Goal: Information Seeking & Learning: Learn about a topic

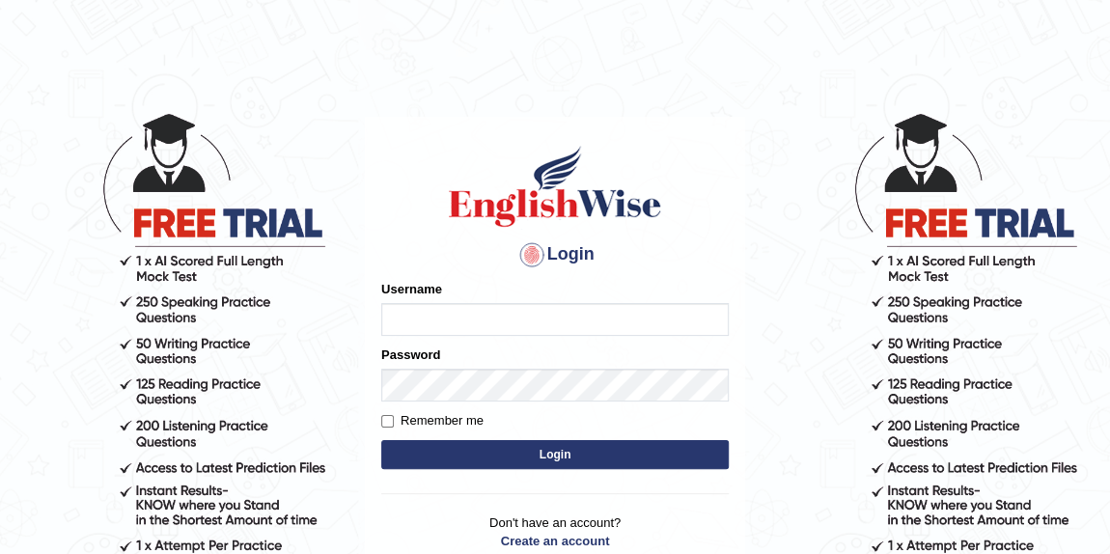
drag, startPoint x: 0, startPoint y: 0, endPoint x: 555, endPoint y: 317, distance: 639.1
click at [555, 317] on input "Username" at bounding box center [555, 319] width 348 height 33
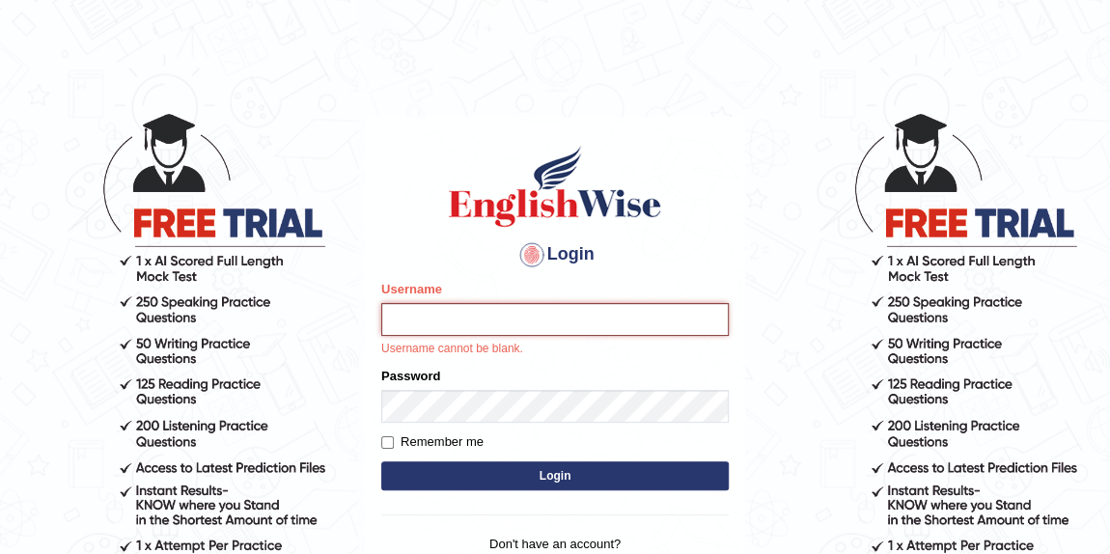
type input "kumar_parramatta"
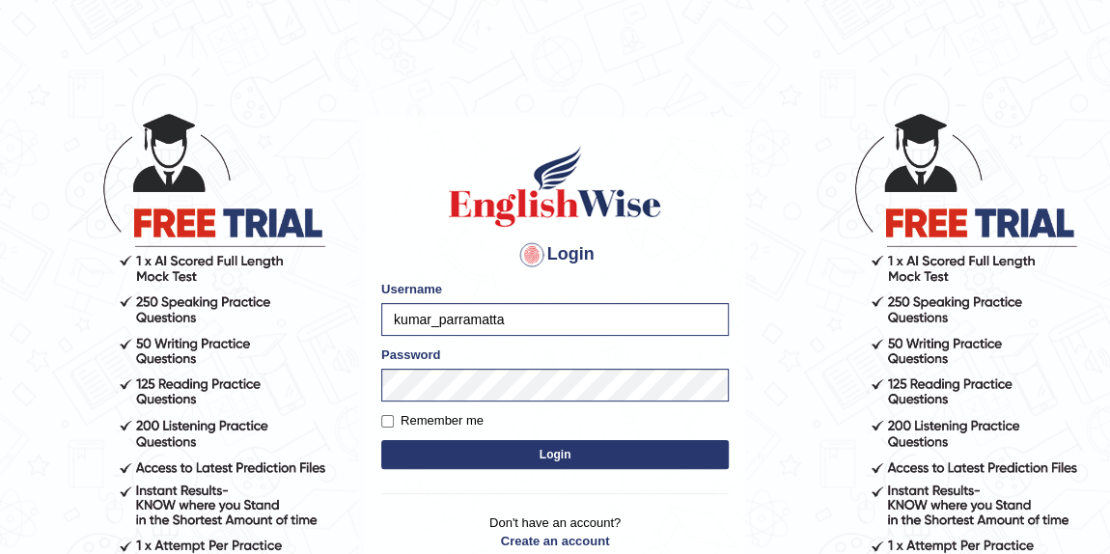
click at [558, 457] on button "Login" at bounding box center [555, 454] width 348 height 29
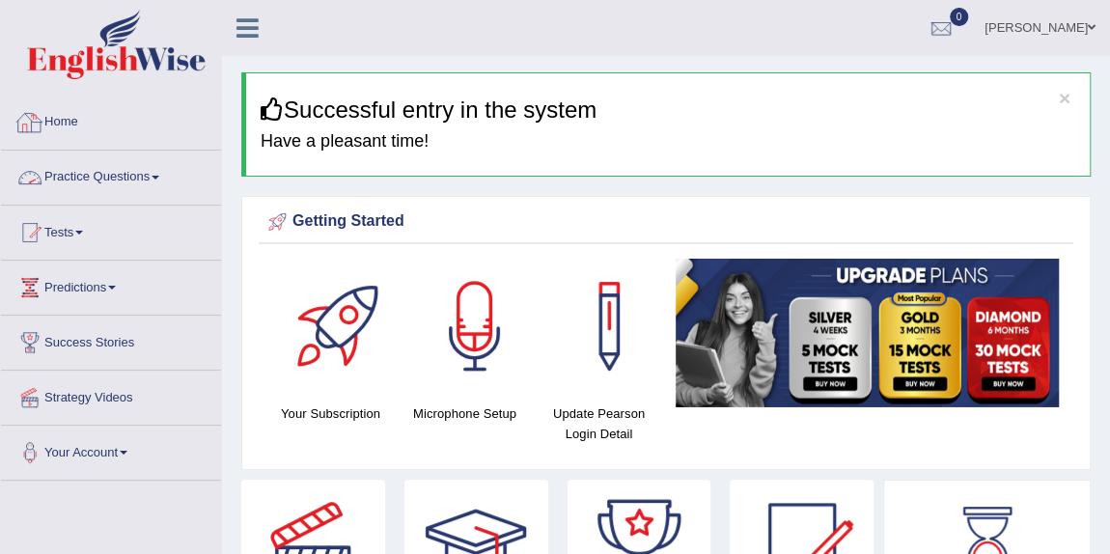
click at [172, 178] on link "Practice Questions" at bounding box center [111, 175] width 220 height 48
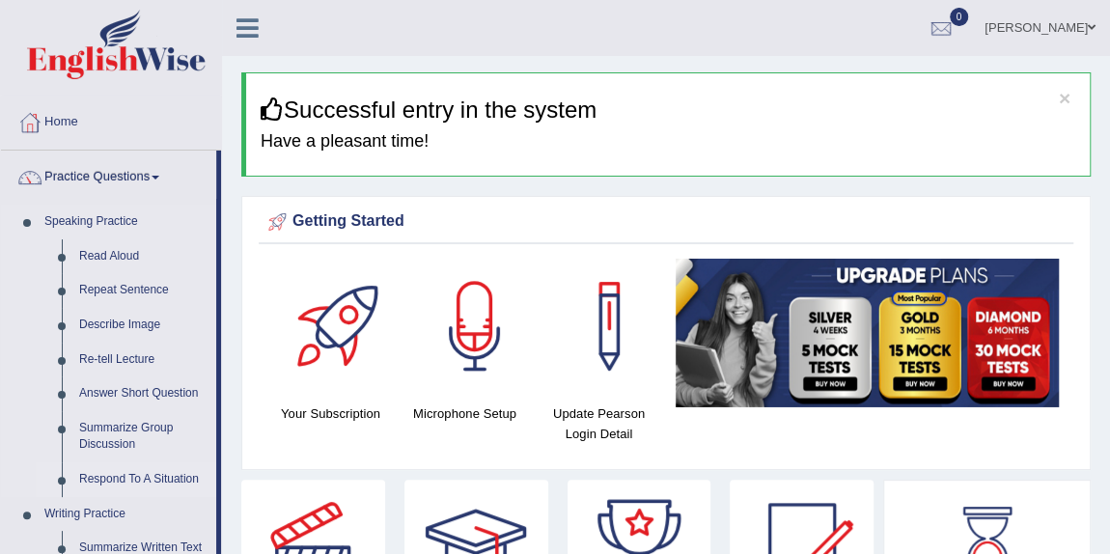
click at [138, 475] on link "Respond To A Situation" at bounding box center [143, 479] width 146 height 35
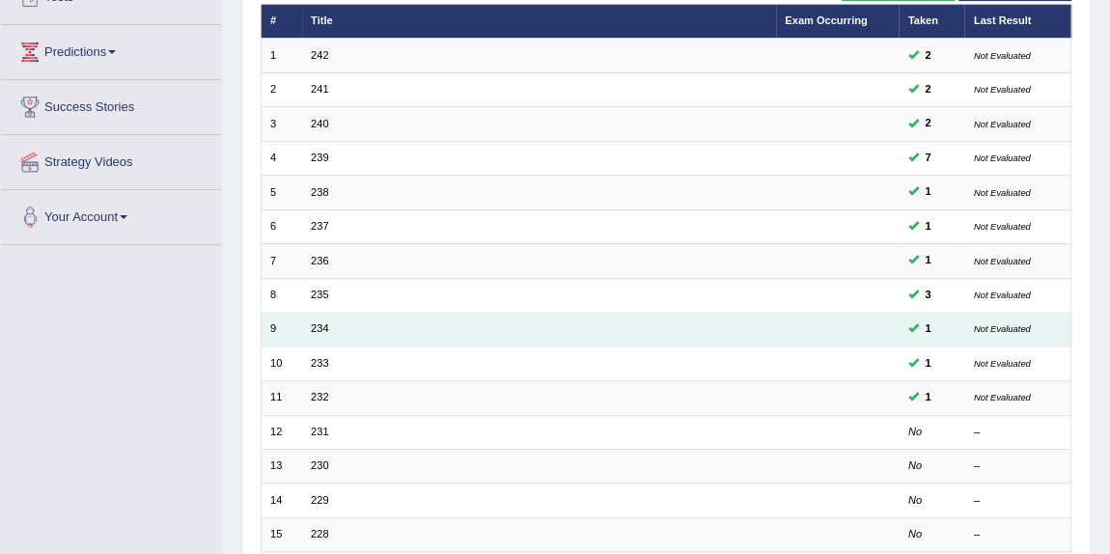
scroll to position [263, 0]
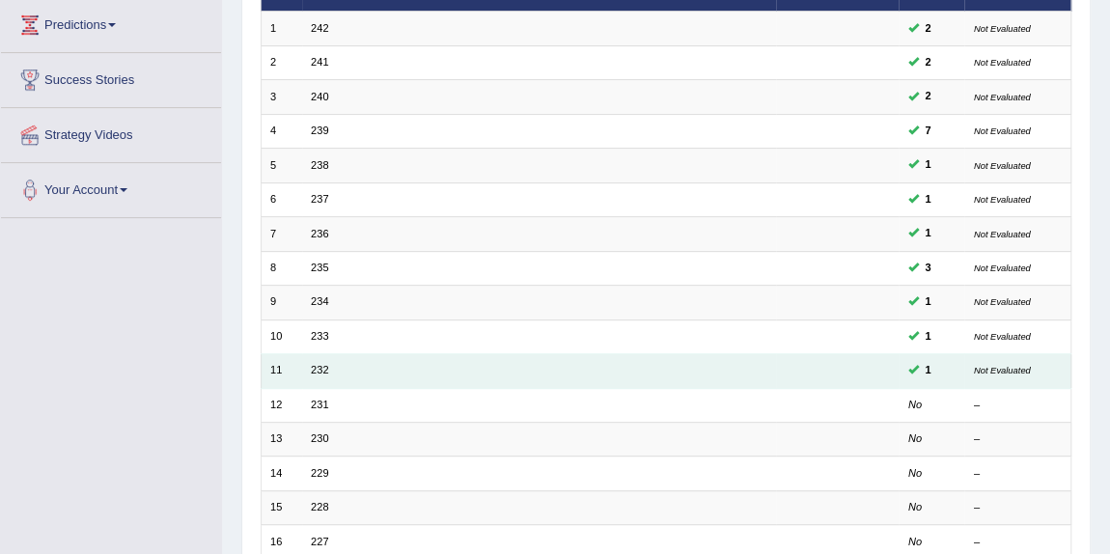
click at [374, 372] on td "232" at bounding box center [539, 371] width 474 height 34
click at [329, 366] on td "232" at bounding box center [539, 371] width 474 height 34
click at [319, 365] on link "232" at bounding box center [319, 370] width 17 height 12
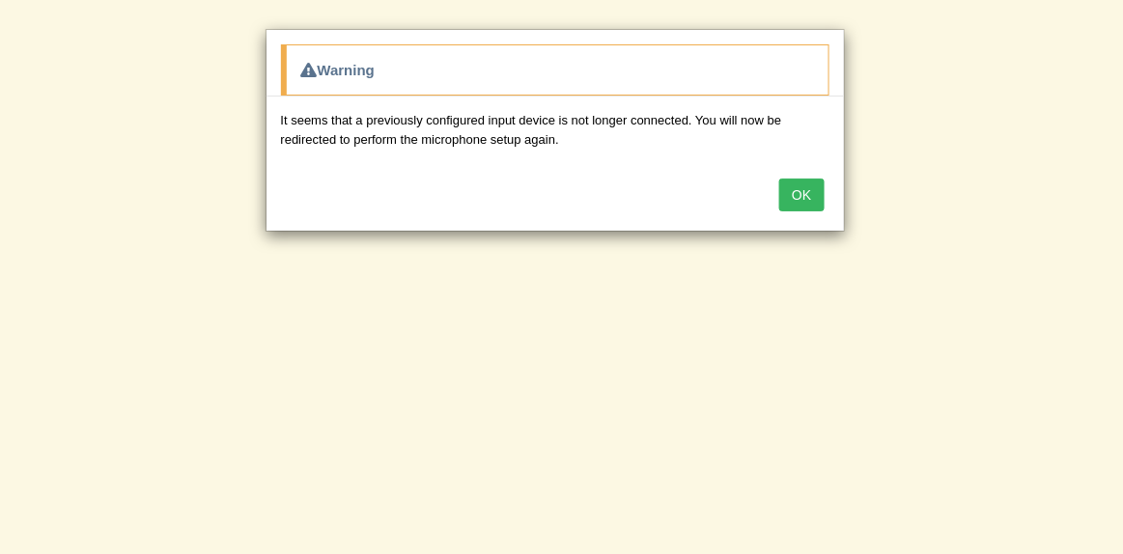
click at [805, 189] on button "OK" at bounding box center [801, 195] width 44 height 33
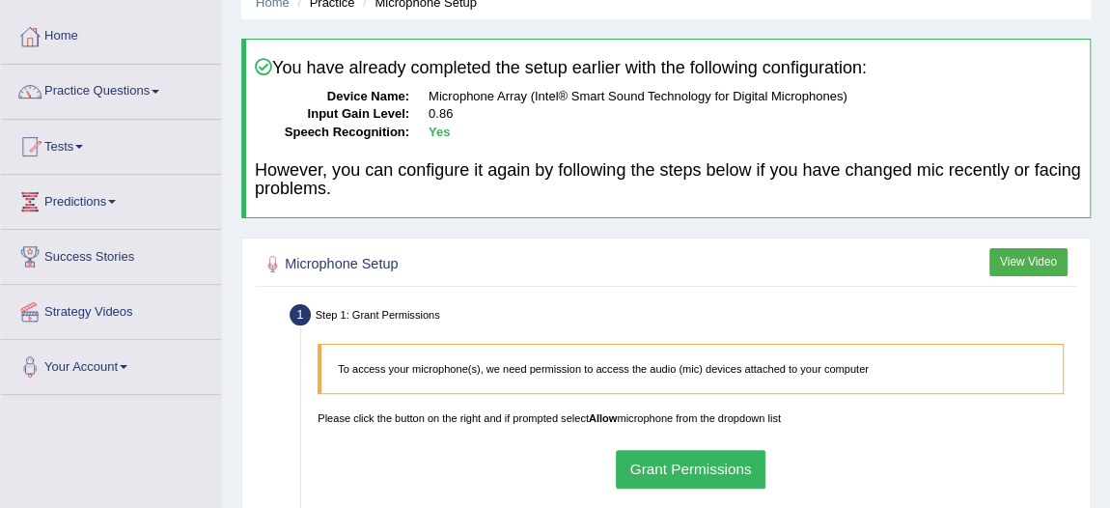
scroll to position [263, 0]
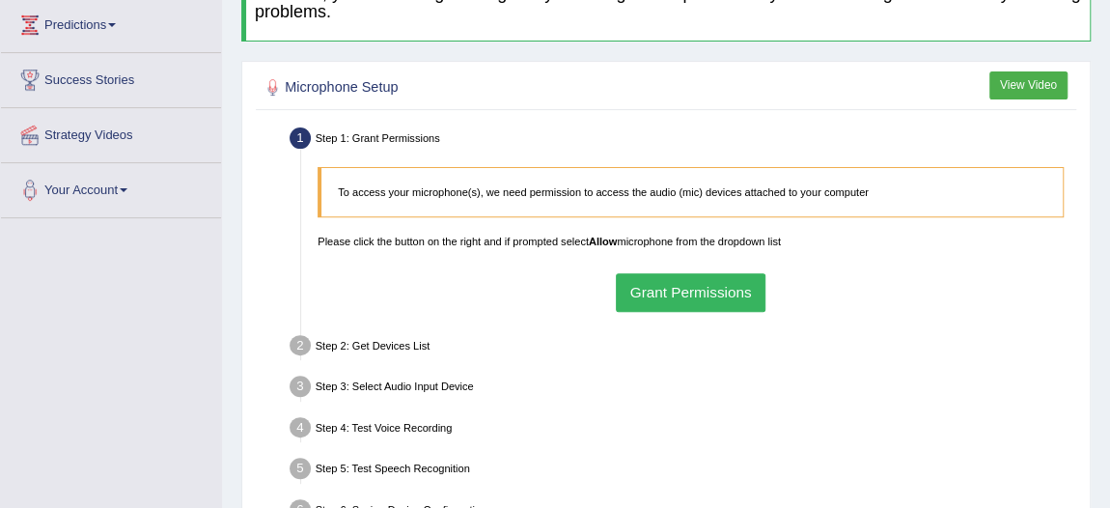
click at [669, 289] on button "Grant Permissions" at bounding box center [691, 292] width 150 height 38
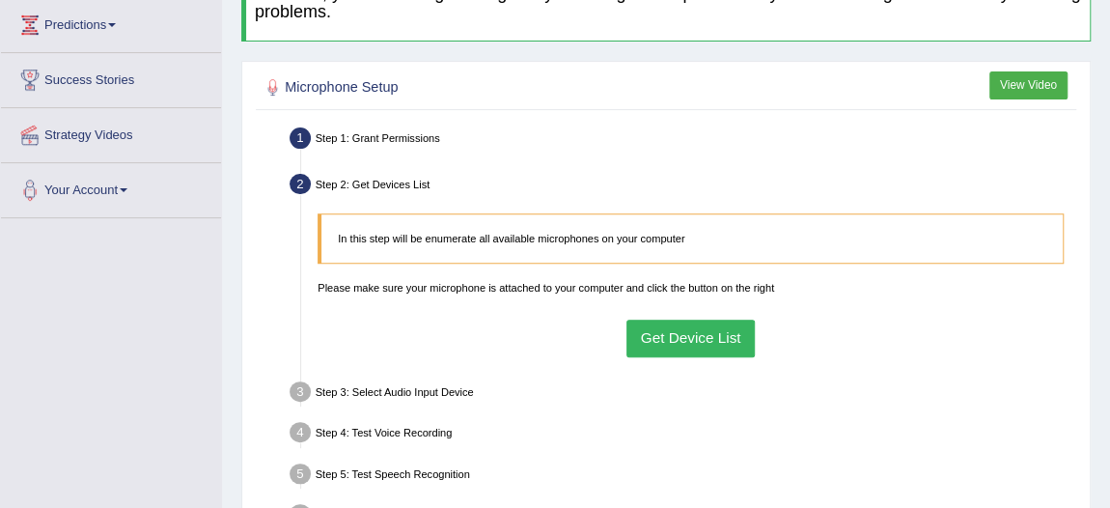
click at [693, 325] on button "Get Device List" at bounding box center [691, 339] width 128 height 38
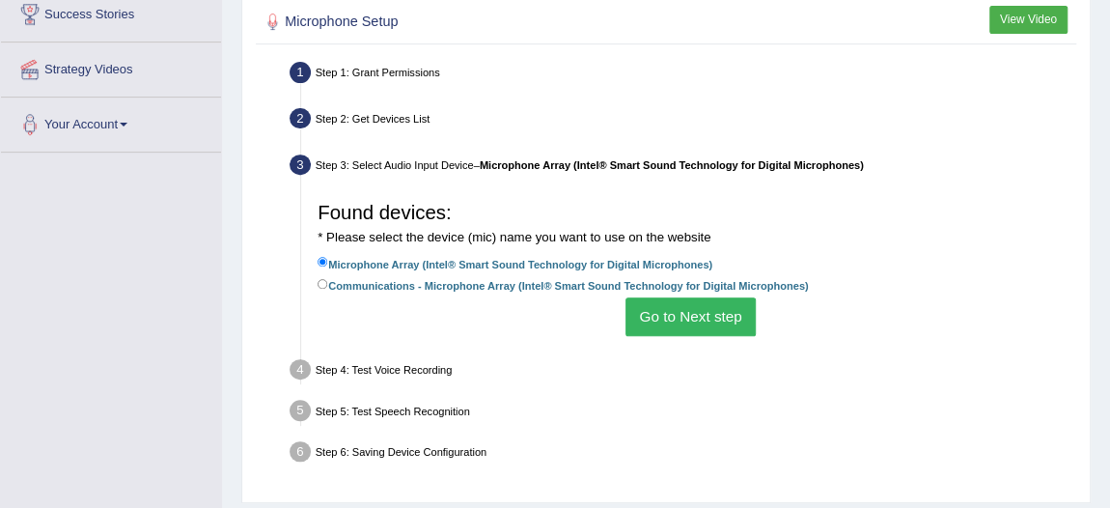
scroll to position [350, 0]
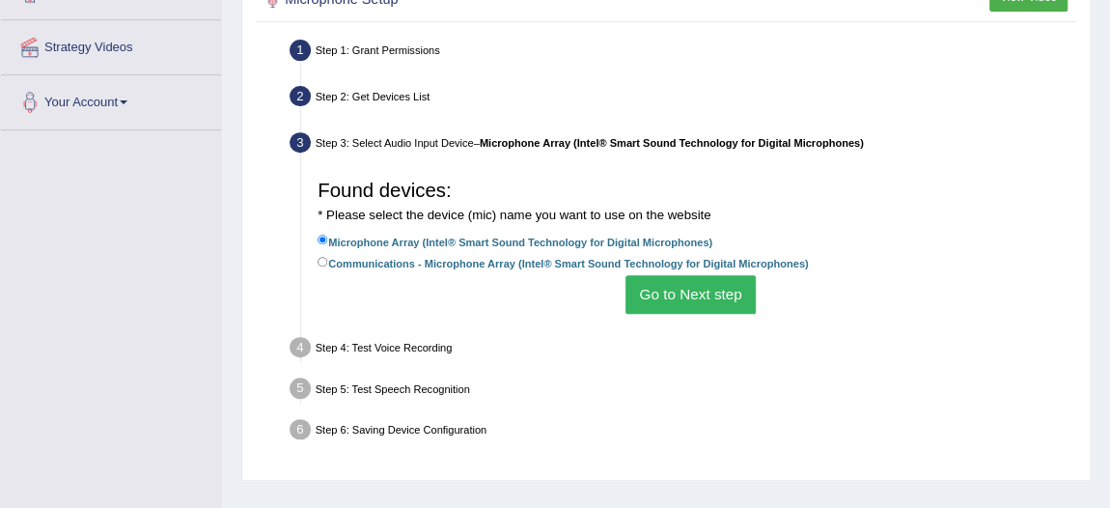
click at [717, 290] on button "Go to Next step" at bounding box center [691, 294] width 130 height 38
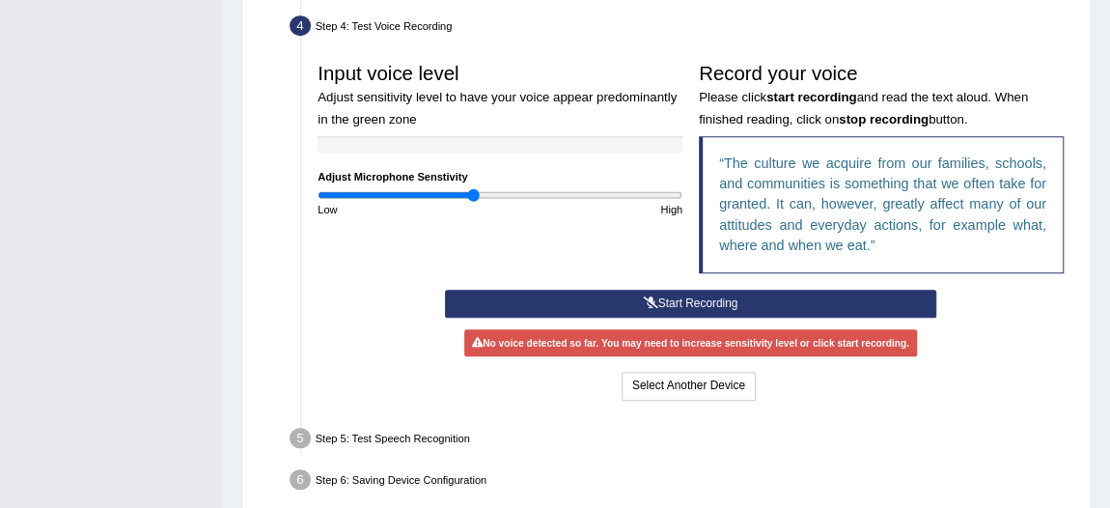
scroll to position [526, 0]
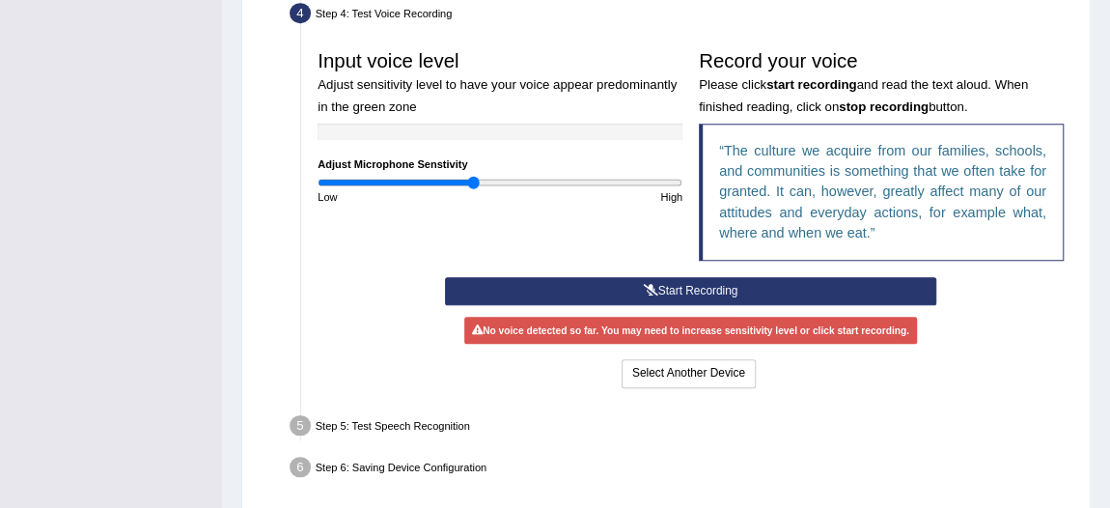
click at [710, 284] on button "Start Recording" at bounding box center [690, 291] width 491 height 28
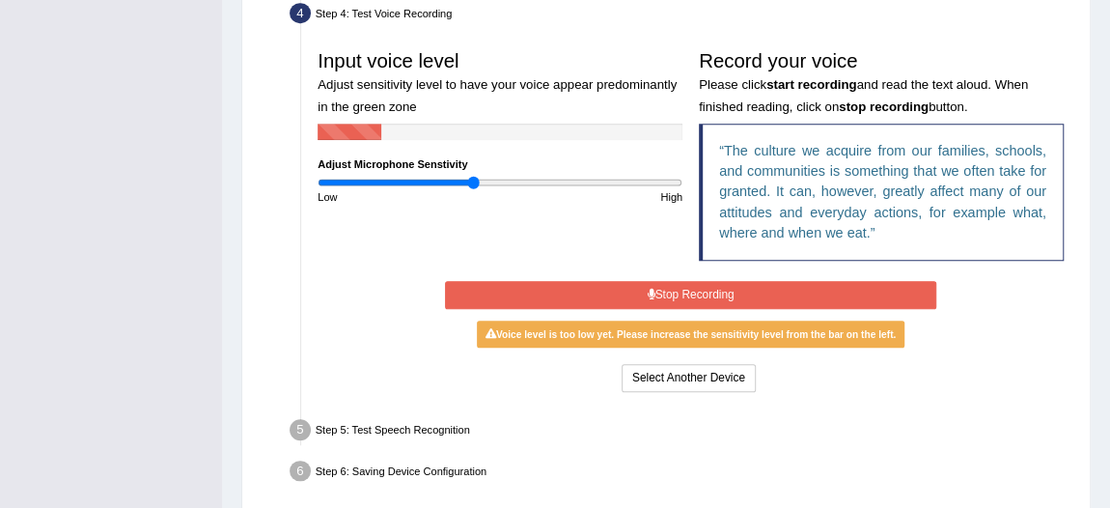
click at [710, 284] on button "Stop Recording" at bounding box center [690, 295] width 491 height 28
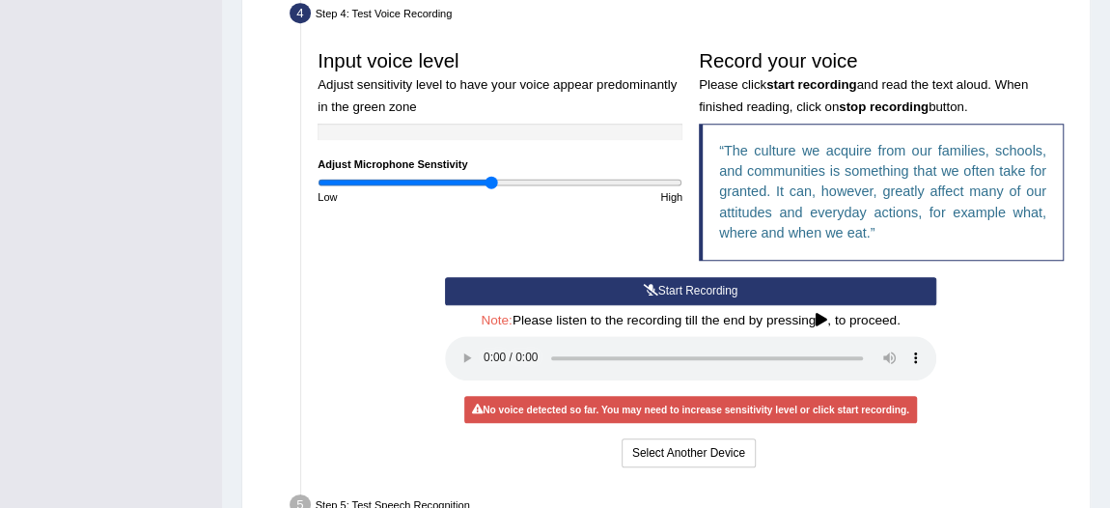
type input "0.96"
click at [489, 180] on input "range" at bounding box center [500, 183] width 365 height 14
click at [693, 284] on button "Start Recording" at bounding box center [690, 291] width 491 height 28
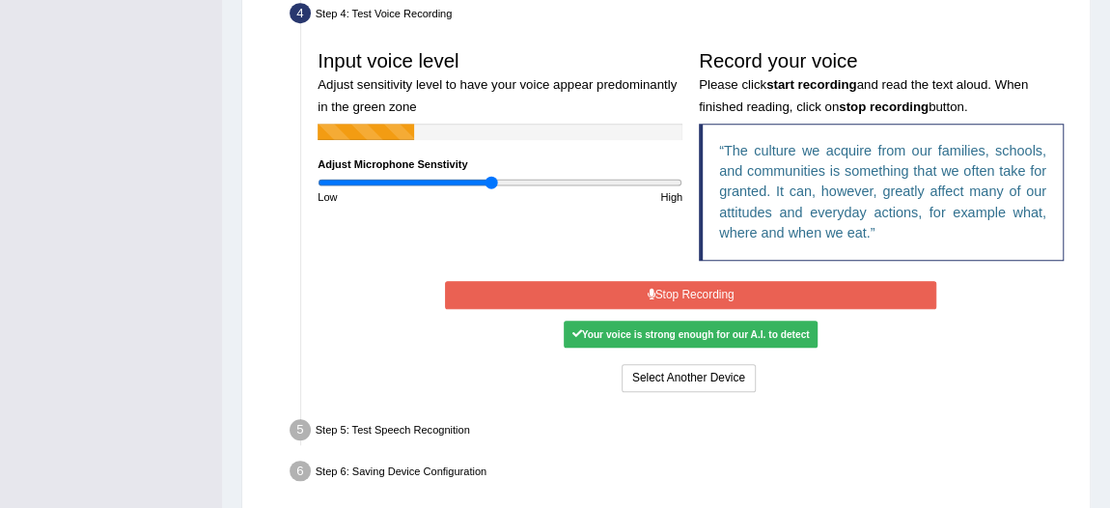
click at [693, 284] on button "Stop Recording" at bounding box center [690, 295] width 491 height 28
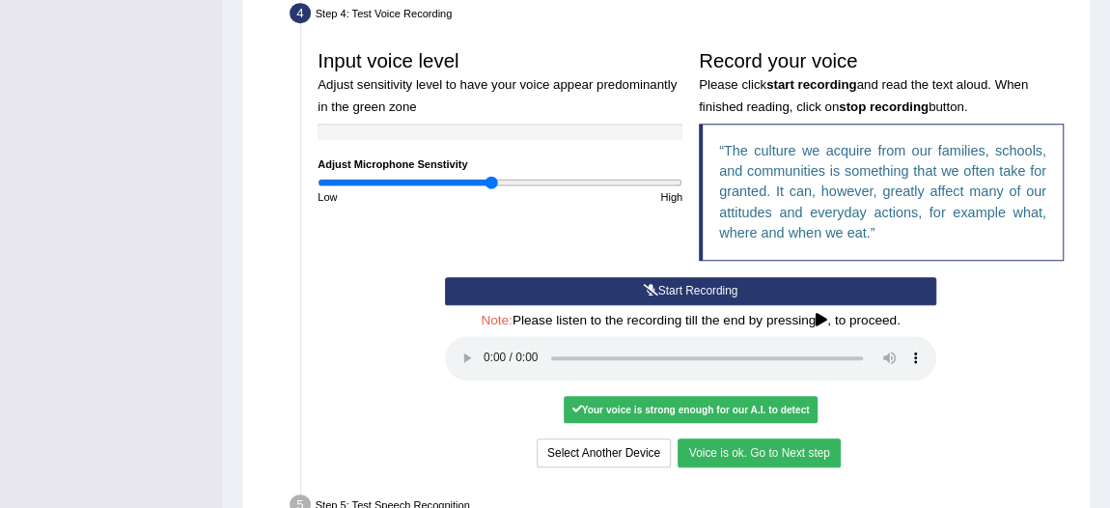
click at [768, 446] on button "Voice is ok. Go to Next step" at bounding box center [759, 452] width 162 height 28
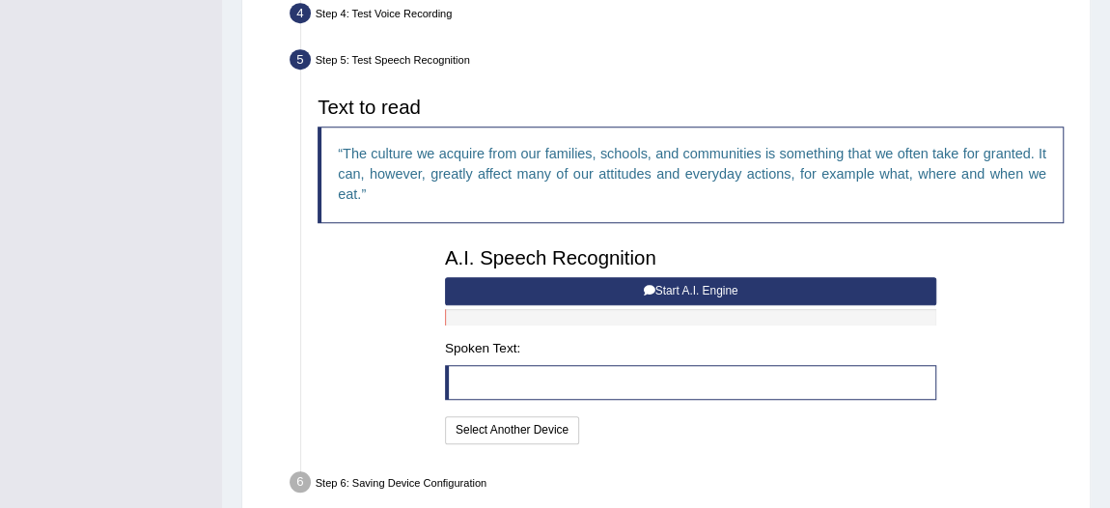
click at [698, 284] on button "Start A.I. Engine" at bounding box center [690, 291] width 491 height 28
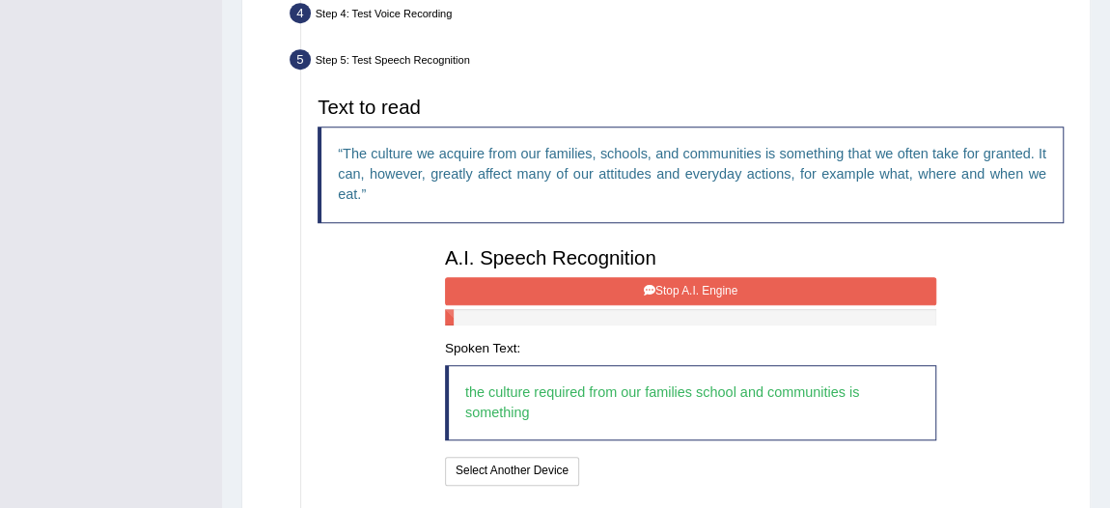
click at [698, 284] on button "Stop A.I. Engine" at bounding box center [690, 291] width 491 height 28
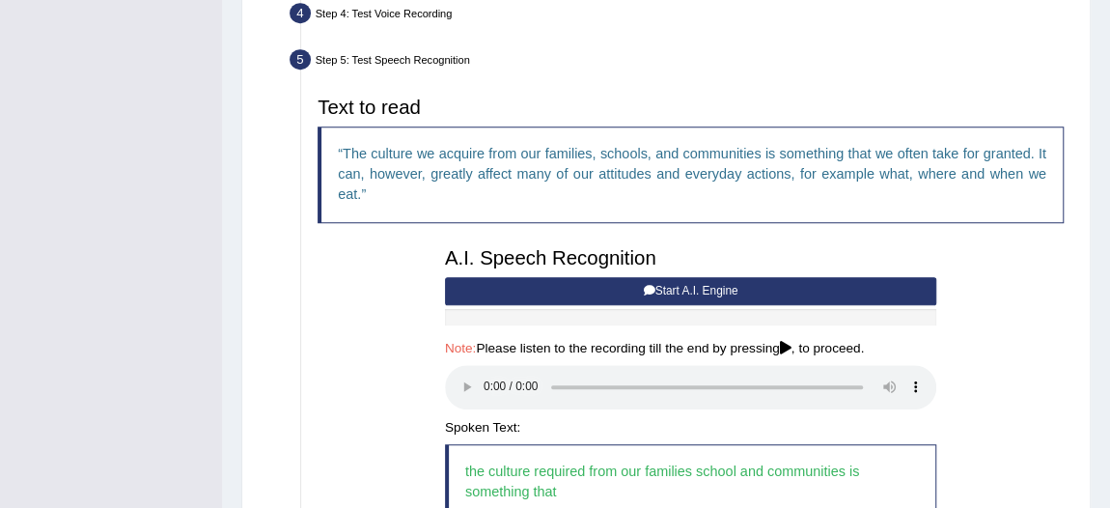
scroll to position [728, 0]
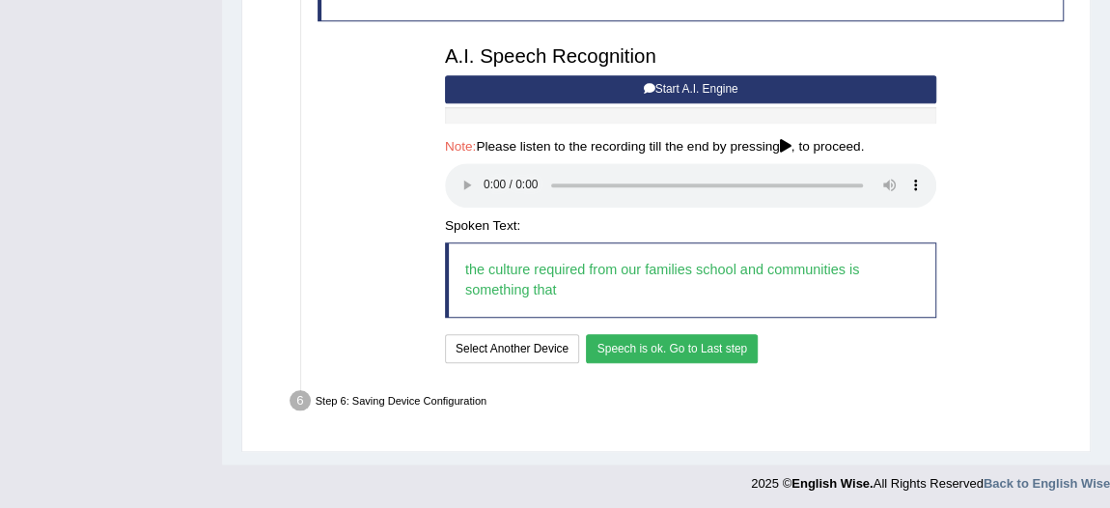
click at [650, 348] on button "Speech is ok. Go to Last step" at bounding box center [672, 348] width 172 height 28
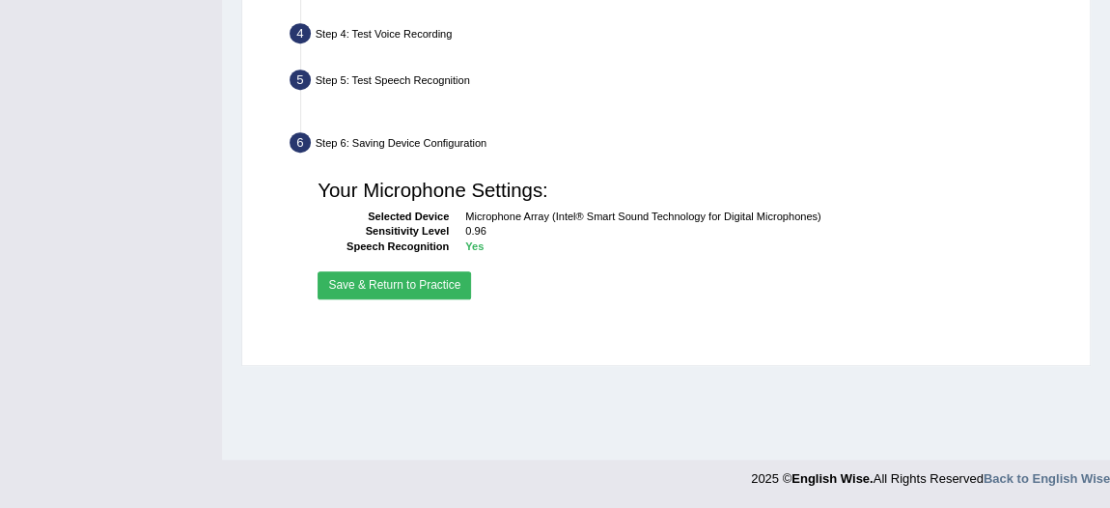
scroll to position [505, 0]
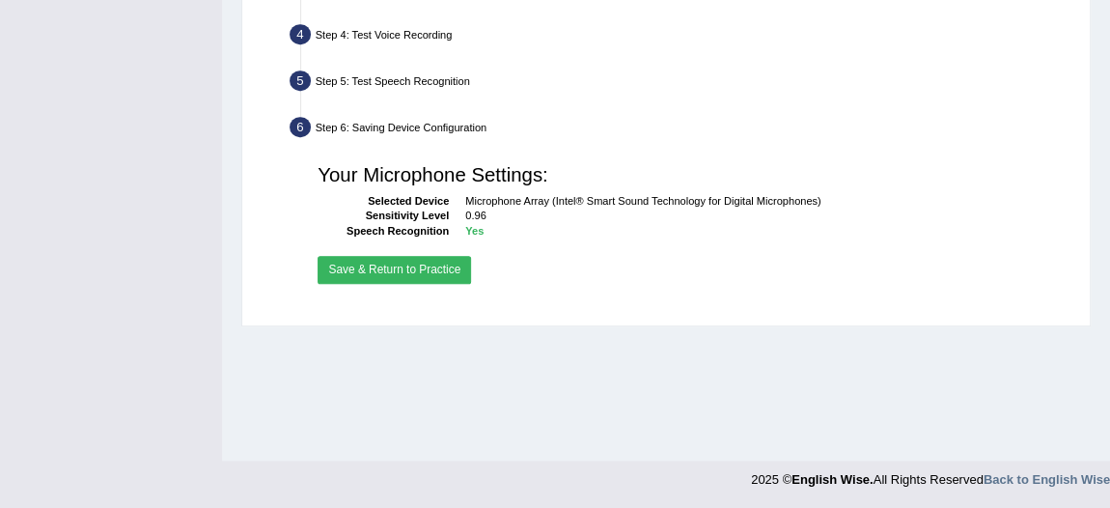
click at [437, 271] on button "Save & Return to Practice" at bounding box center [395, 270] width 154 height 28
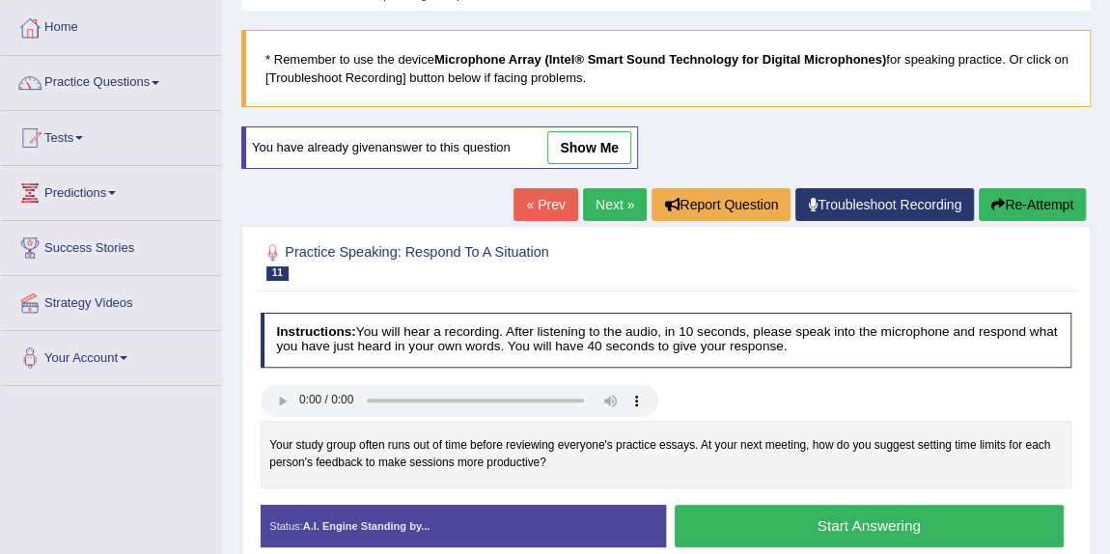
scroll to position [87, 0]
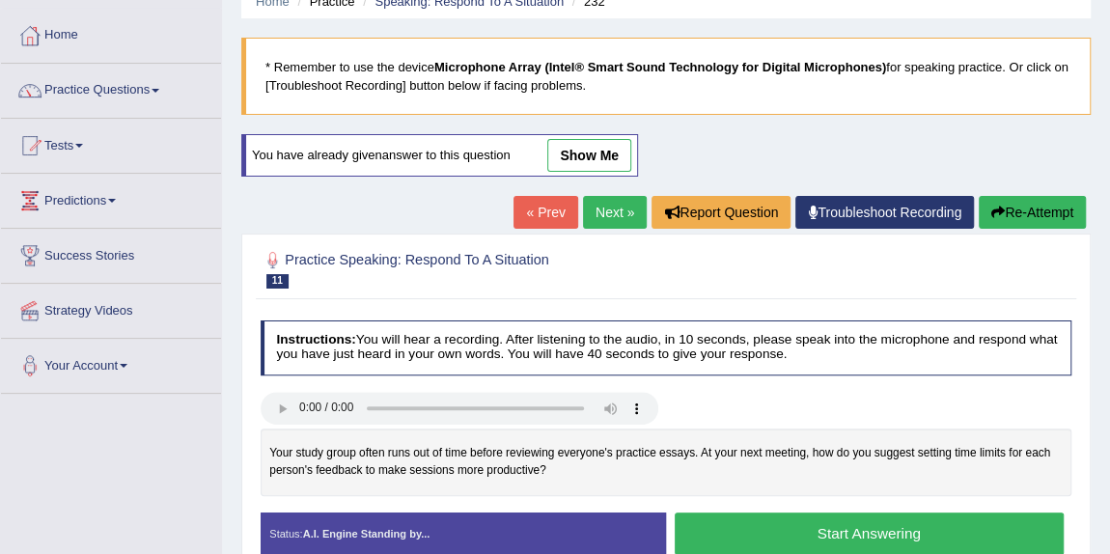
click at [595, 151] on link "show me" at bounding box center [589, 155] width 84 height 33
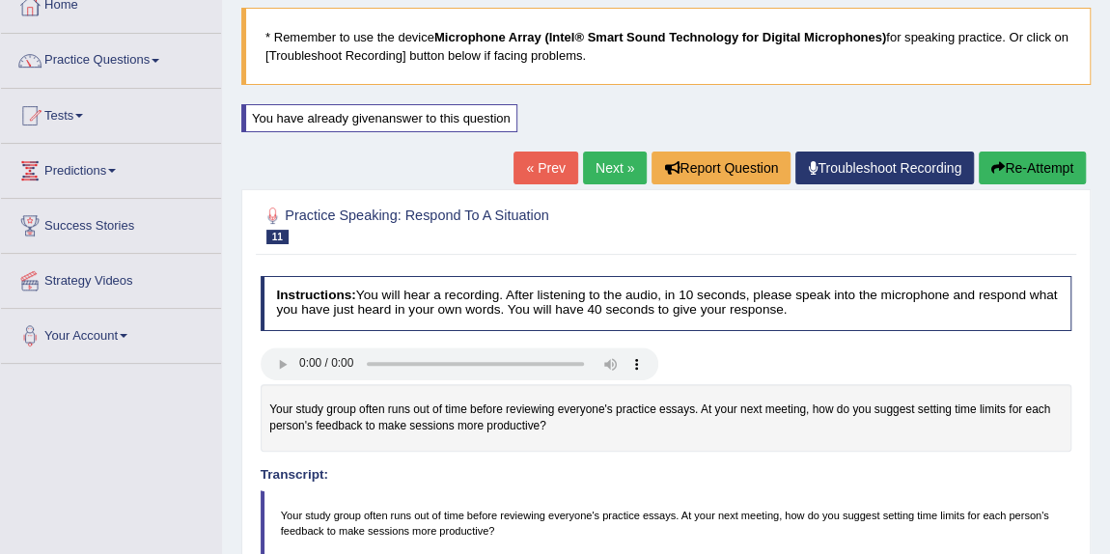
scroll to position [89, 0]
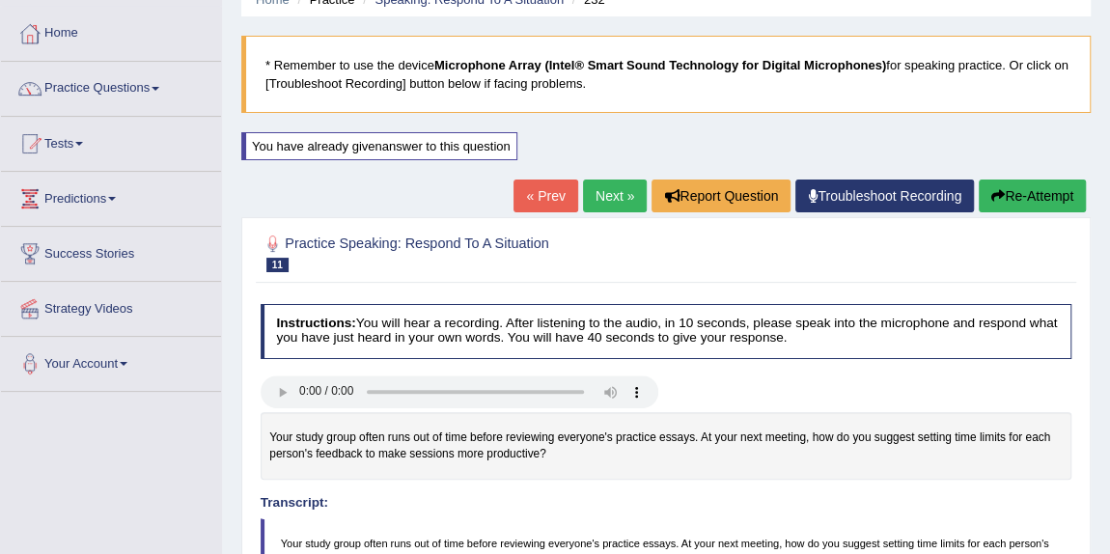
click at [553, 191] on link "« Prev" at bounding box center [546, 196] width 64 height 33
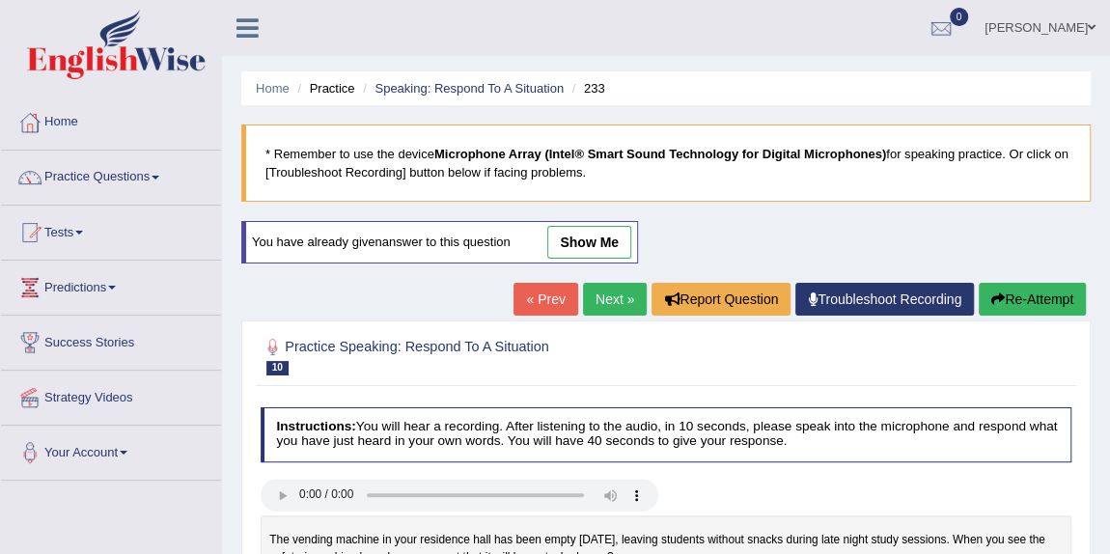
click at [587, 242] on link "show me" at bounding box center [589, 242] width 84 height 33
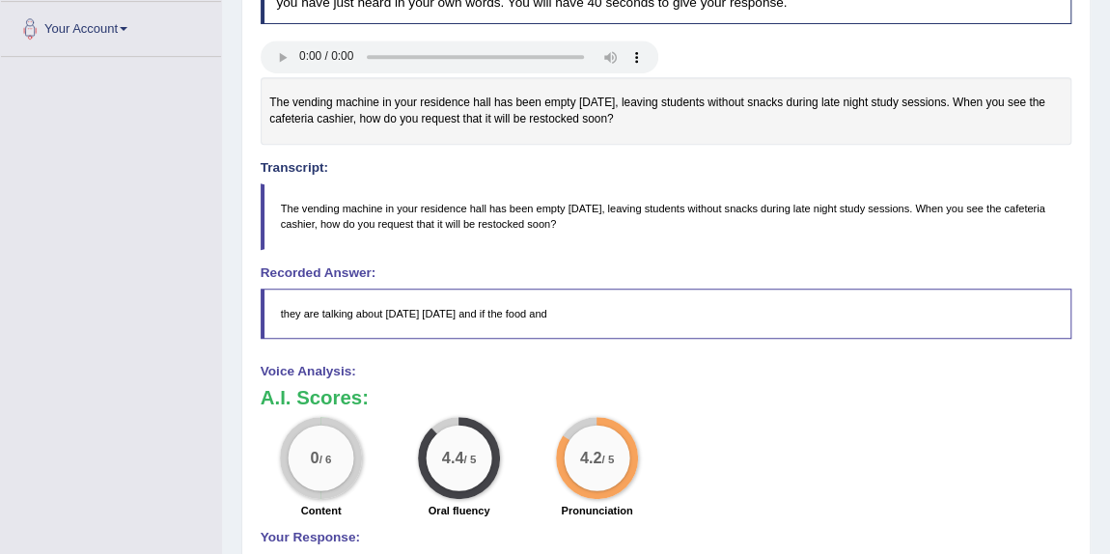
scroll to position [160, 0]
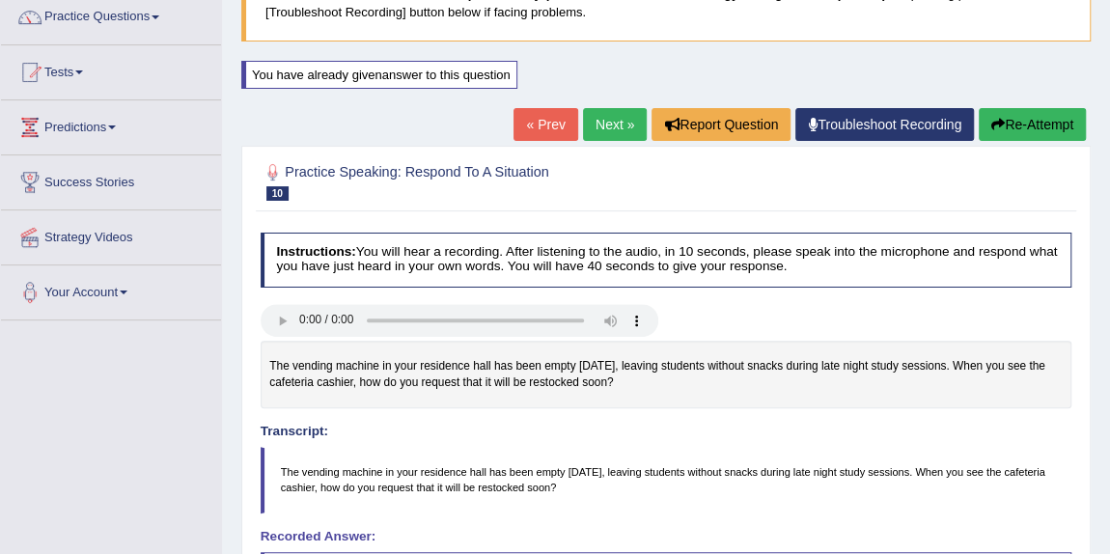
click at [549, 118] on link "« Prev" at bounding box center [546, 124] width 64 height 33
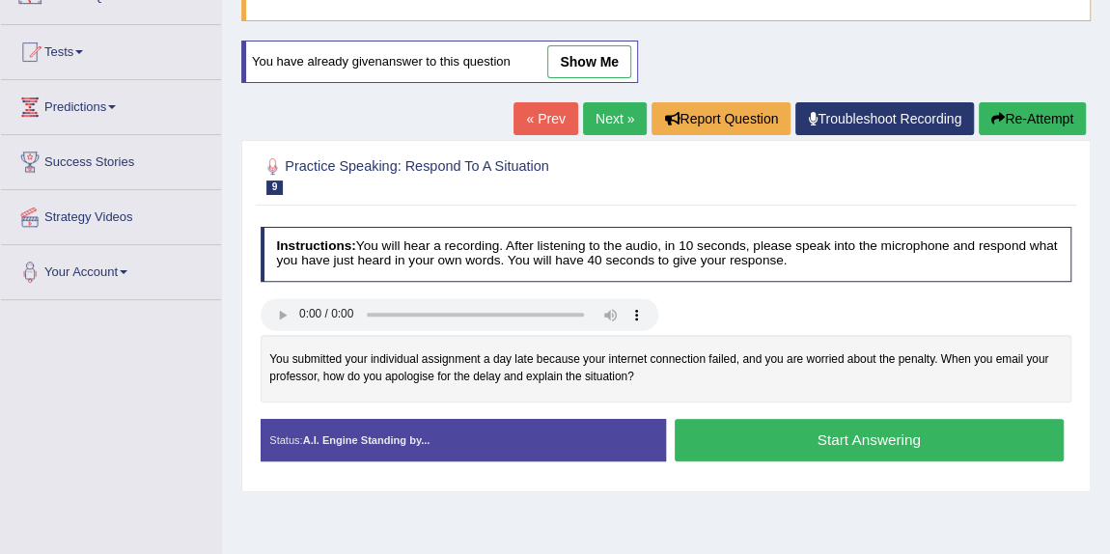
scroll to position [87, 0]
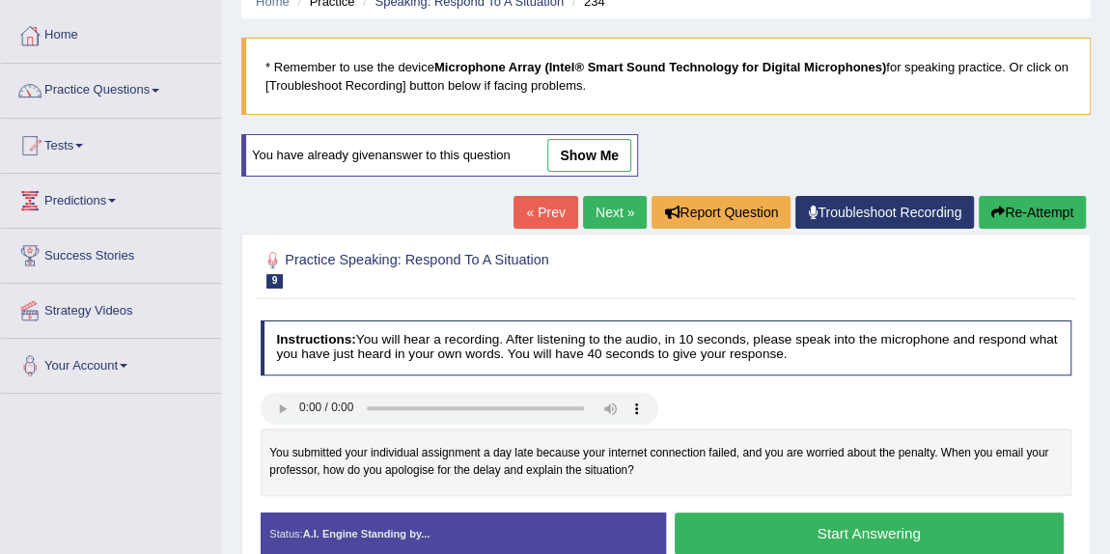
click at [588, 148] on link "show me" at bounding box center [589, 155] width 84 height 33
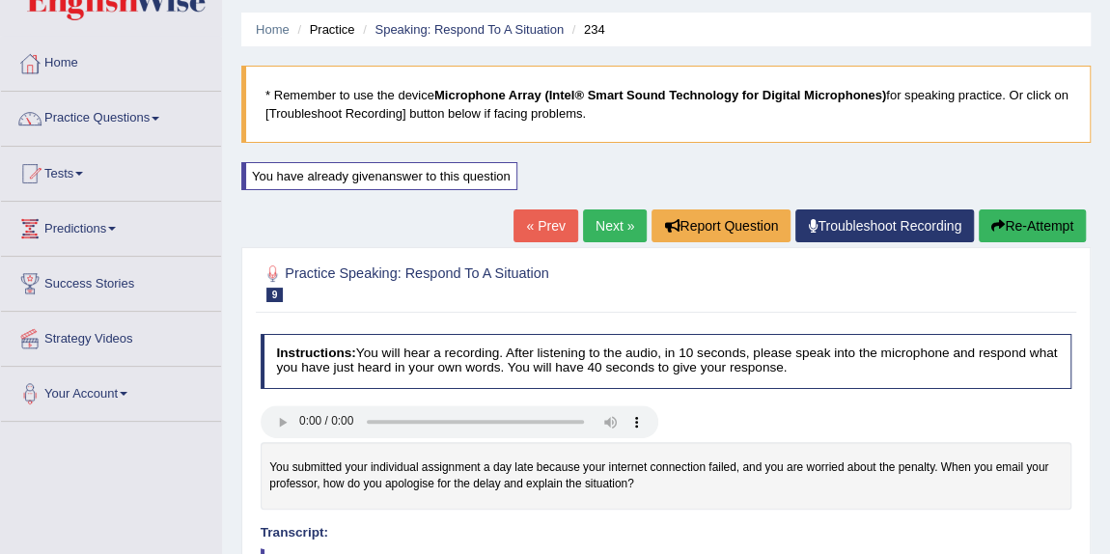
scroll to position [32, 0]
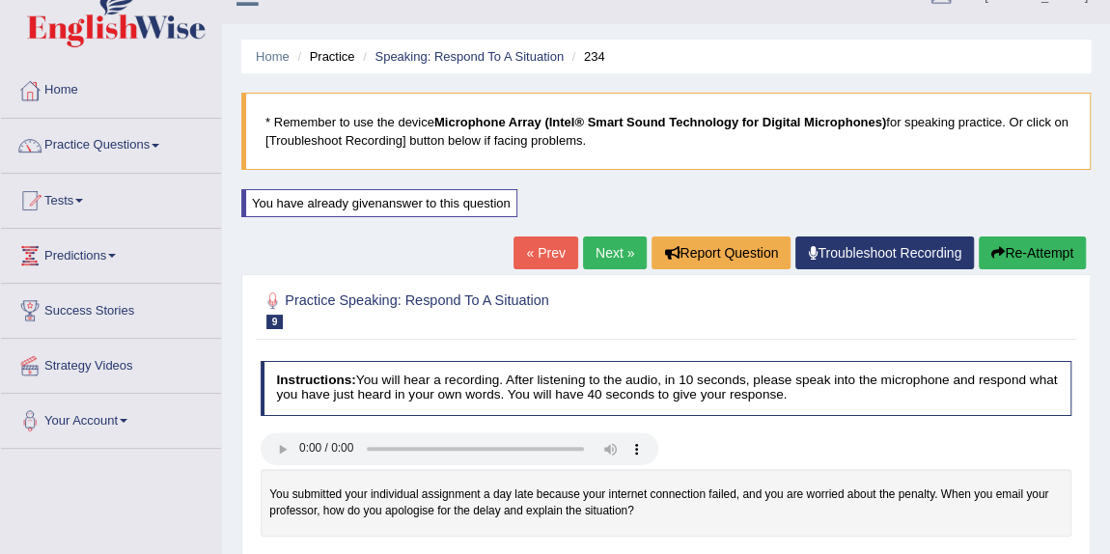
click at [545, 242] on link "« Prev" at bounding box center [546, 253] width 64 height 33
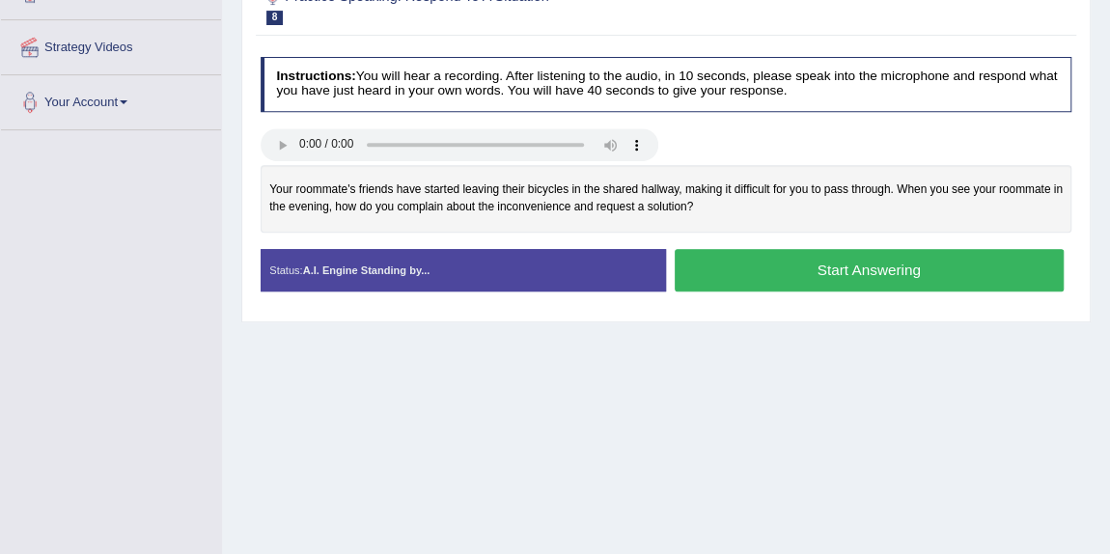
scroll to position [87, 0]
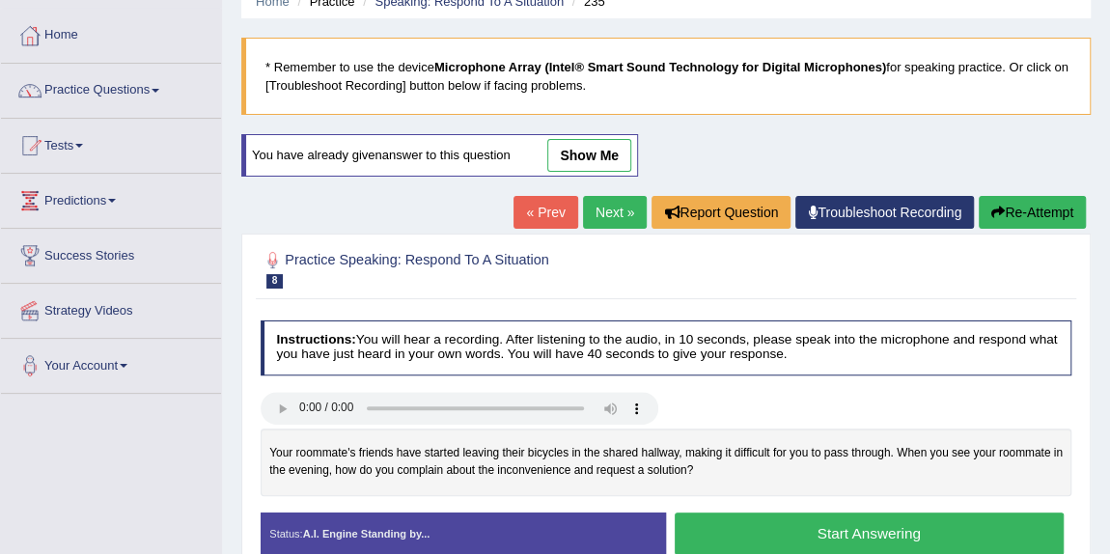
click at [577, 144] on link "show me" at bounding box center [589, 155] width 84 height 33
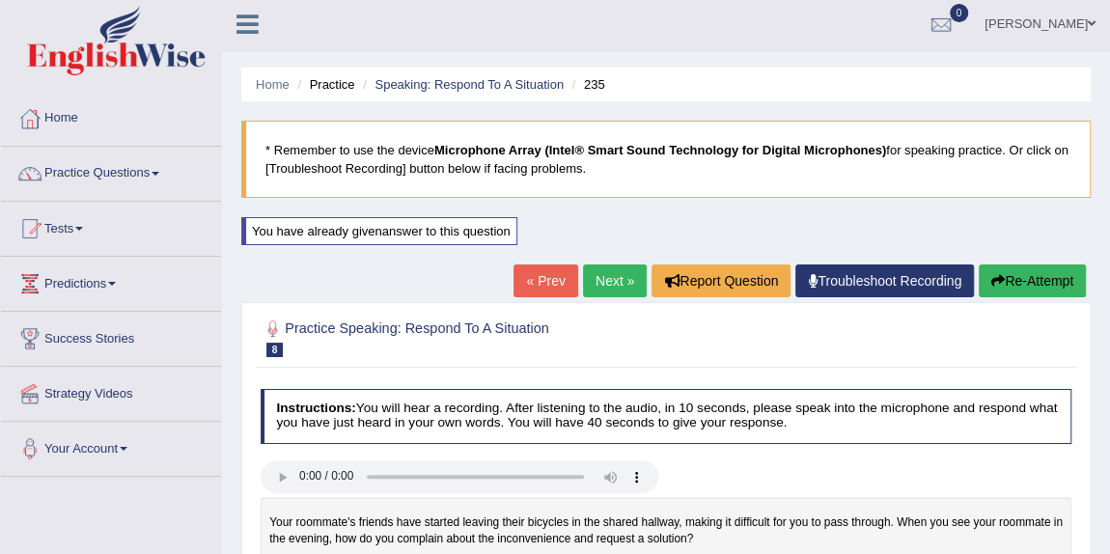
scroll to position [0, 0]
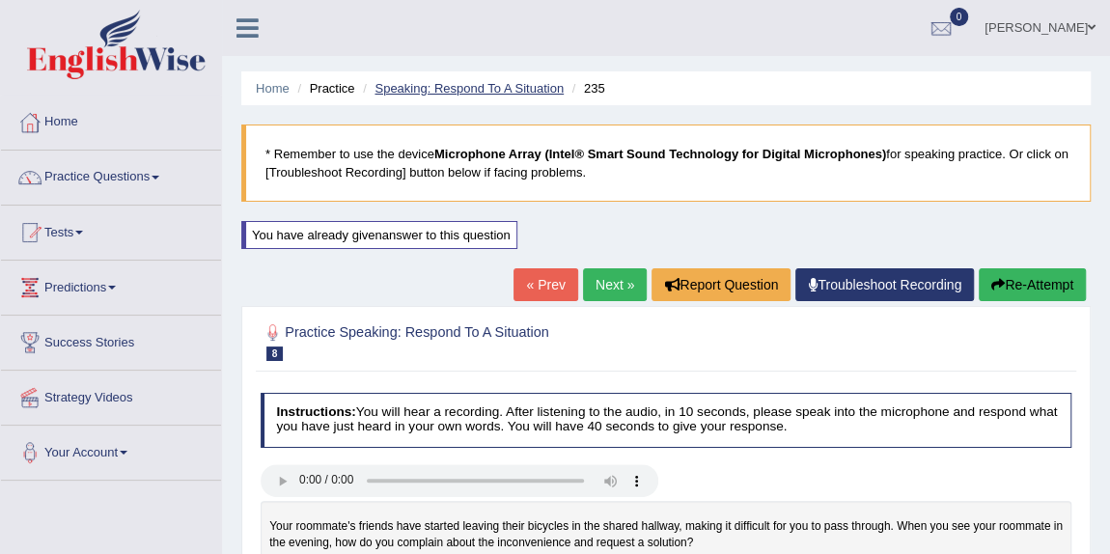
click at [445, 84] on link "Speaking: Respond To A Situation" at bounding box center [469, 88] width 189 height 14
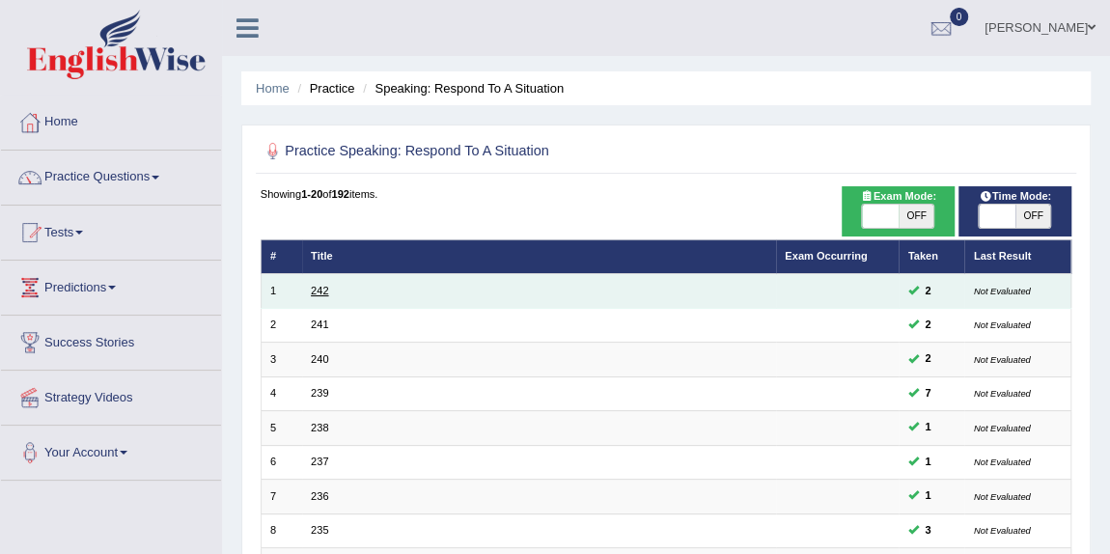
click at [315, 293] on link "242" at bounding box center [319, 291] width 17 height 12
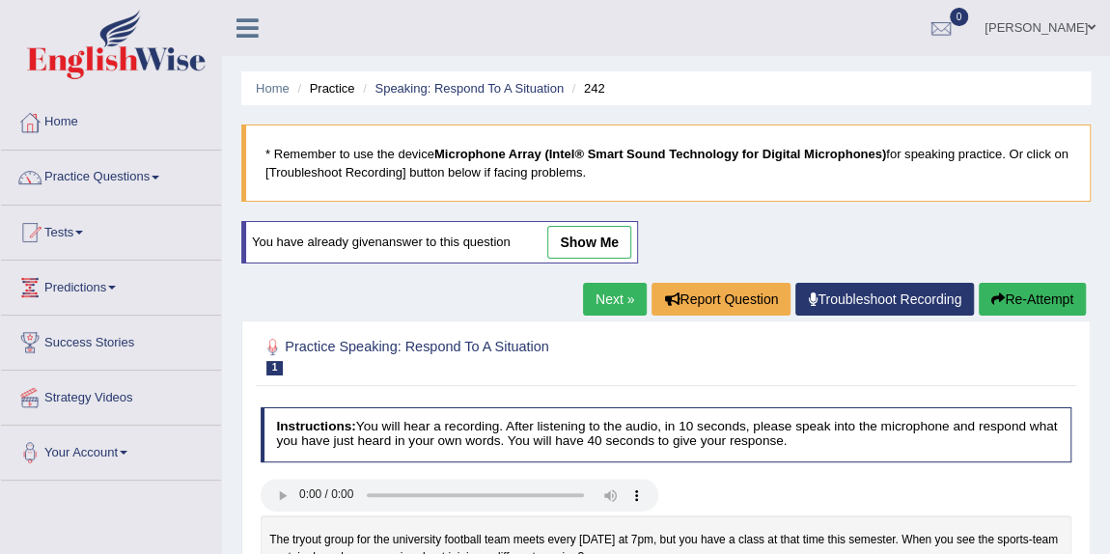
click at [588, 235] on link "show me" at bounding box center [589, 242] width 84 height 33
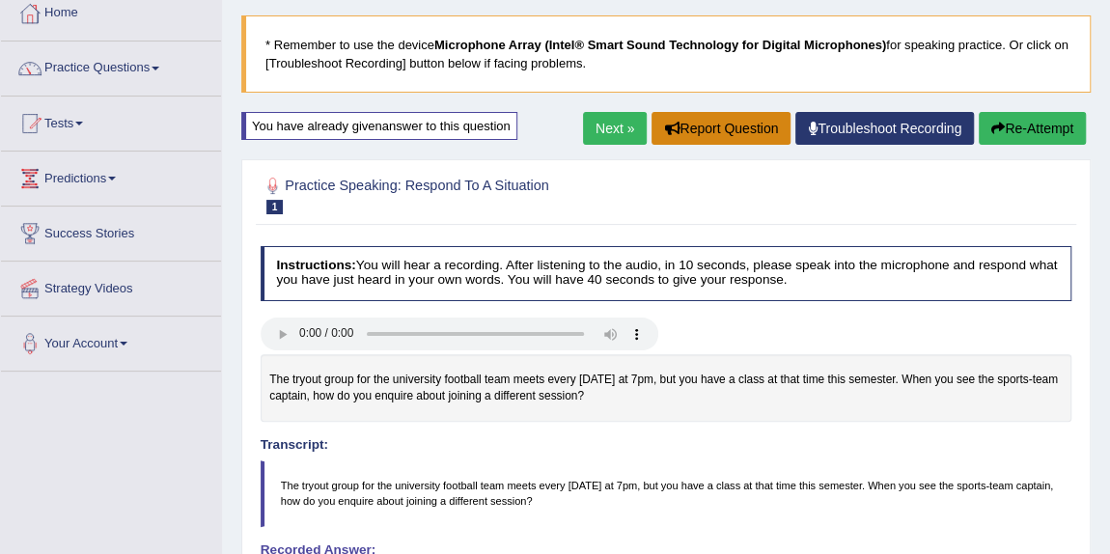
scroll to position [68, 0]
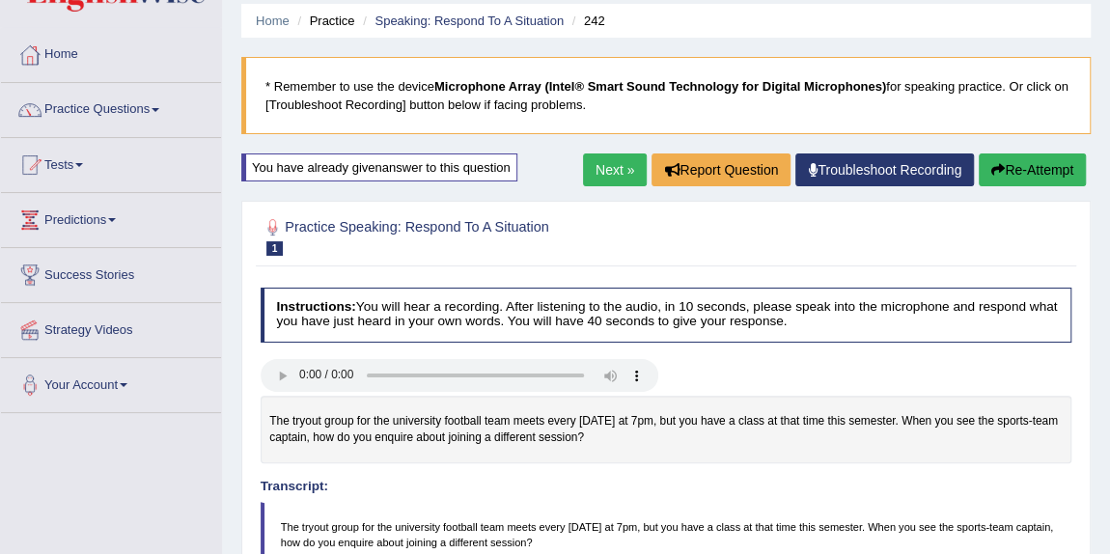
click at [597, 162] on link "Next »" at bounding box center [615, 170] width 64 height 33
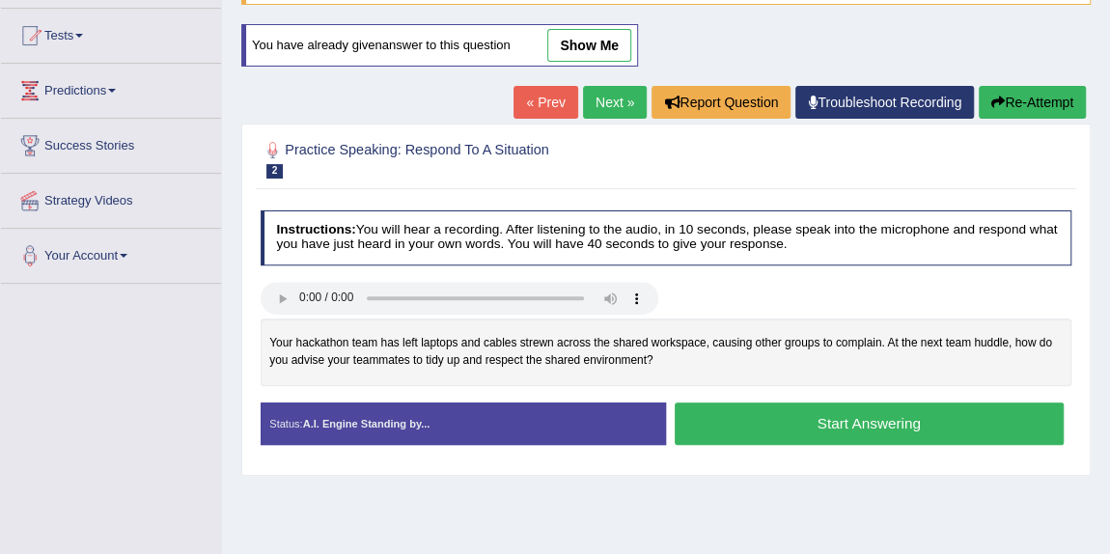
scroll to position [87, 0]
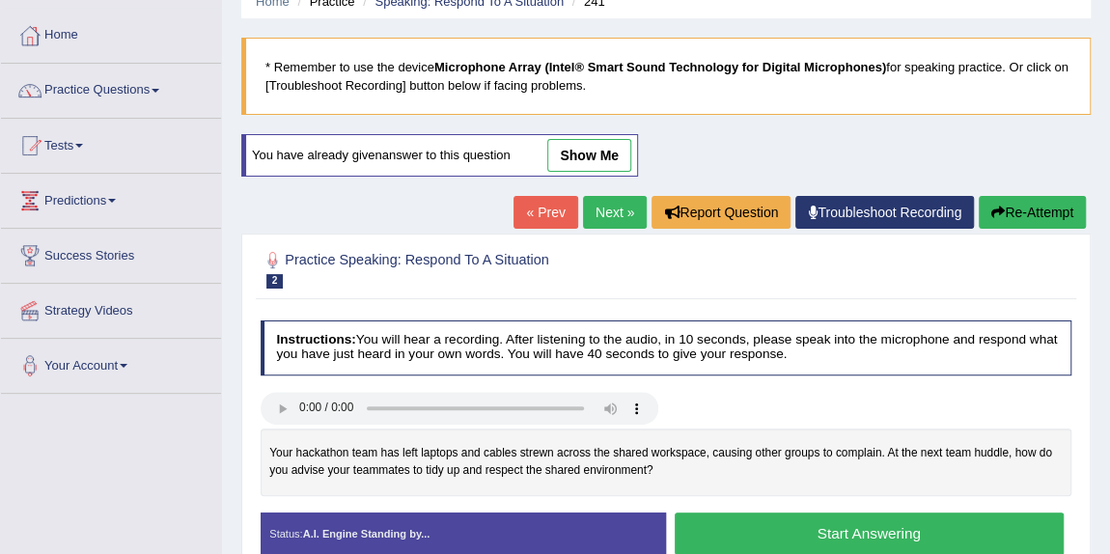
click at [573, 153] on link "show me" at bounding box center [589, 155] width 84 height 33
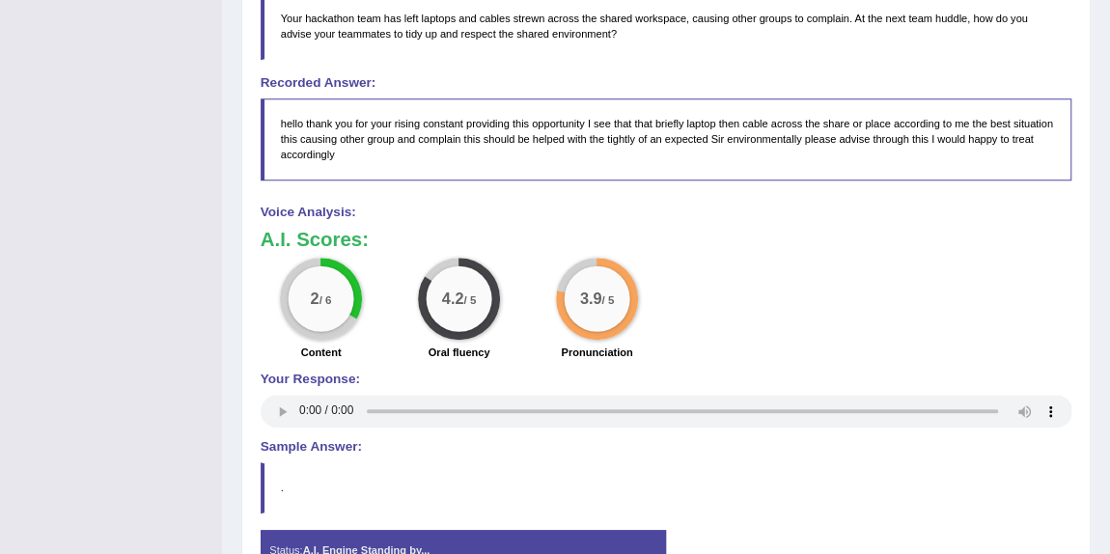
scroll to position [263, 0]
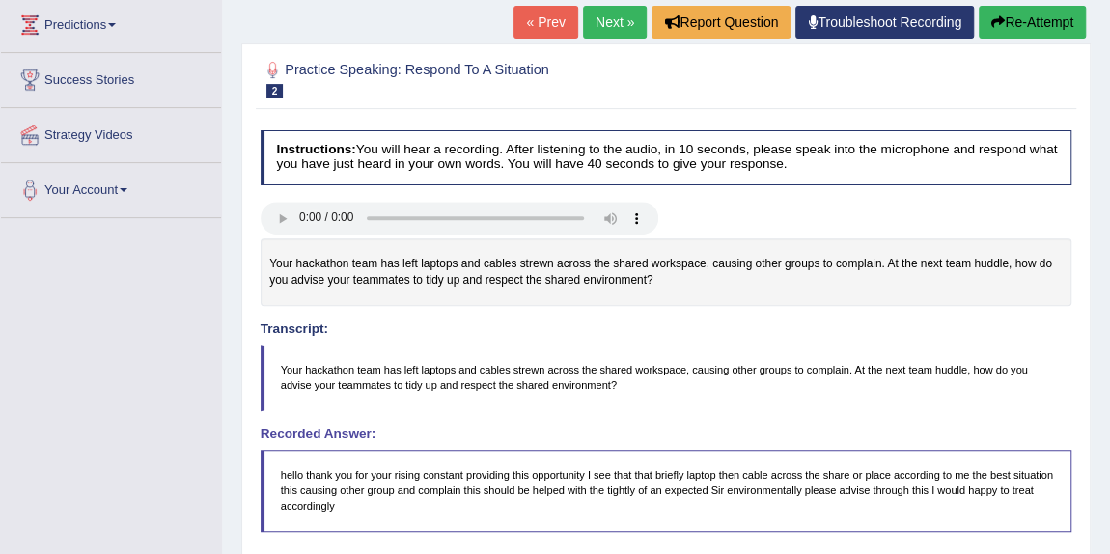
click at [602, 22] on link "Next »" at bounding box center [615, 22] width 64 height 33
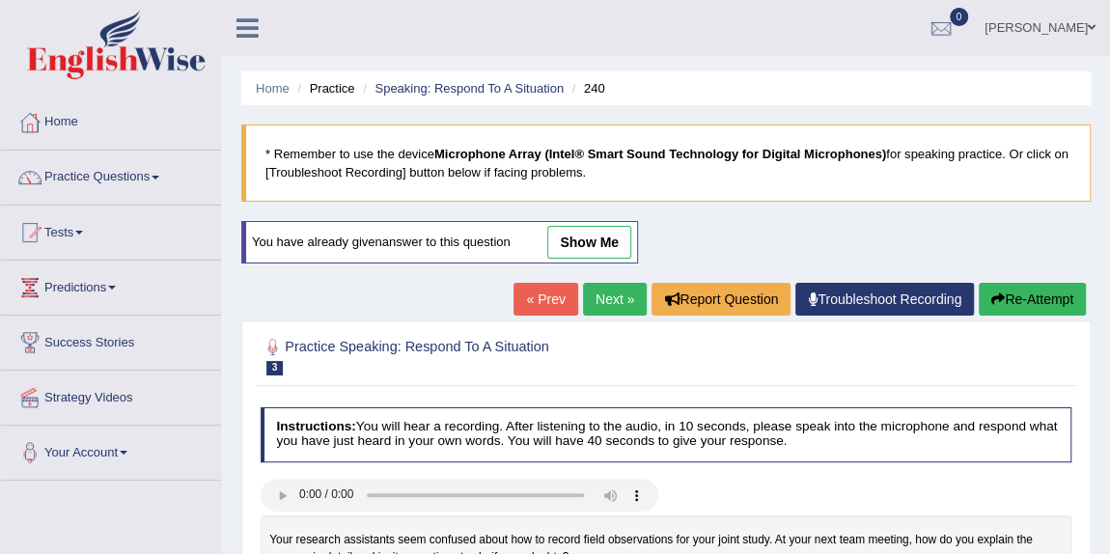
click at [610, 234] on link "show me" at bounding box center [589, 242] width 84 height 33
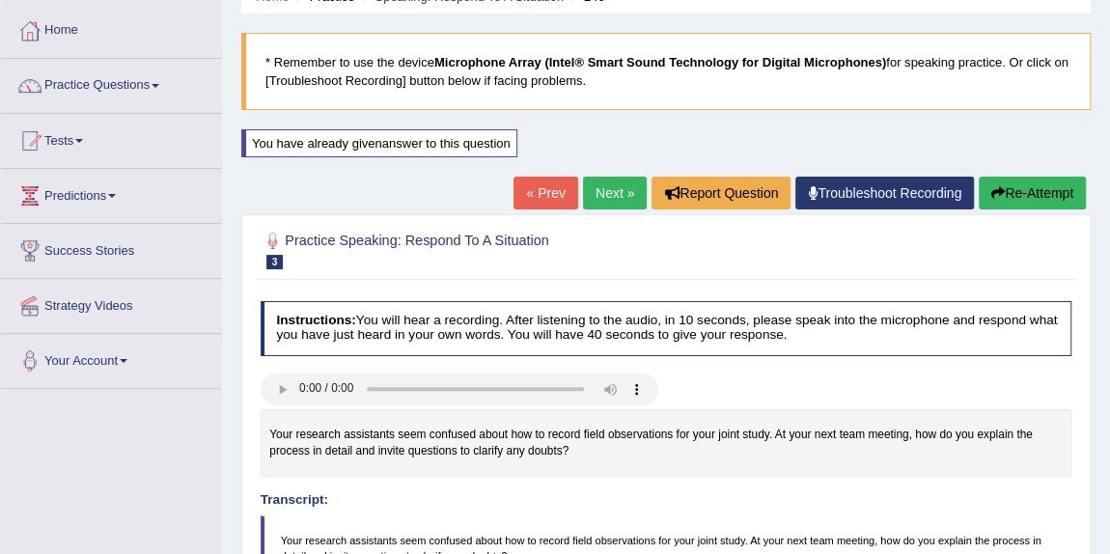
scroll to position [87, 0]
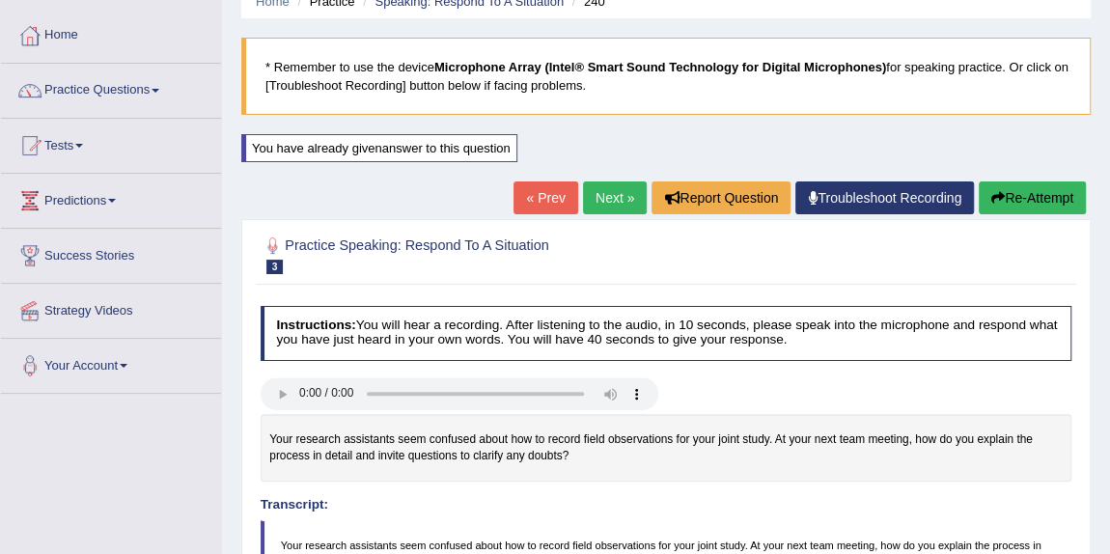
click at [594, 203] on link "Next »" at bounding box center [615, 198] width 64 height 33
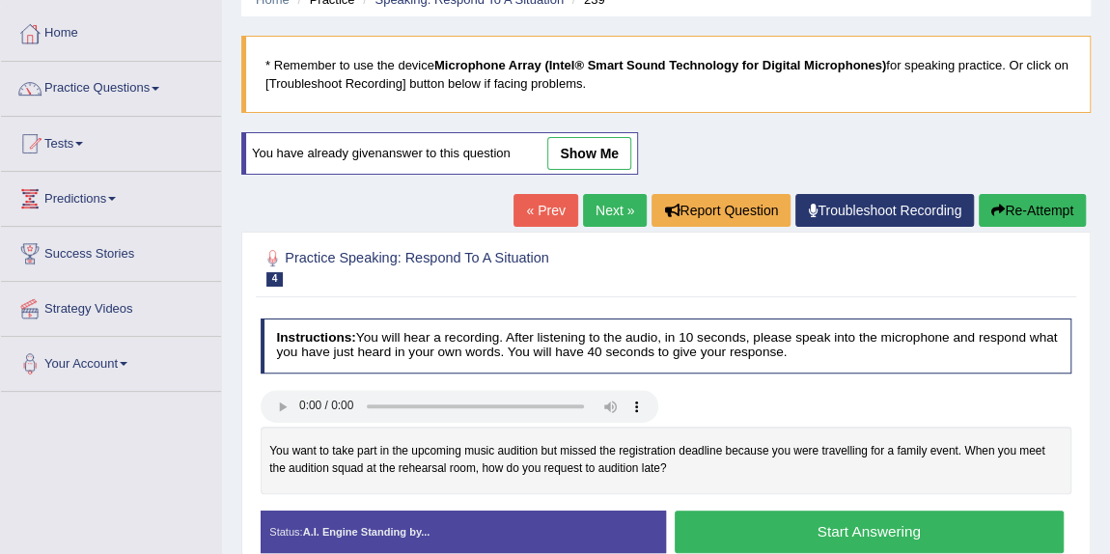
scroll to position [87, 0]
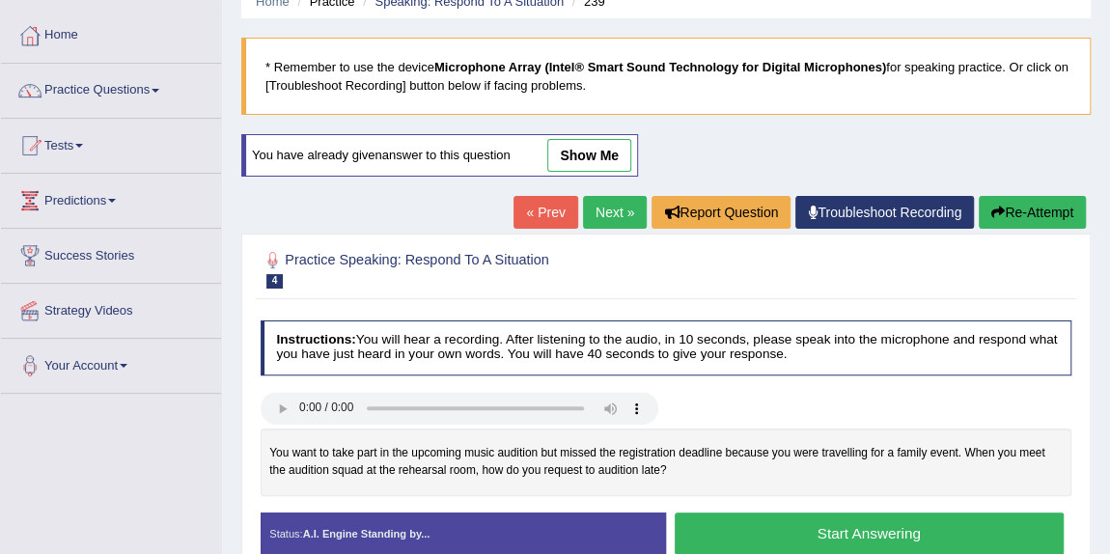
click at [583, 143] on link "show me" at bounding box center [589, 155] width 84 height 33
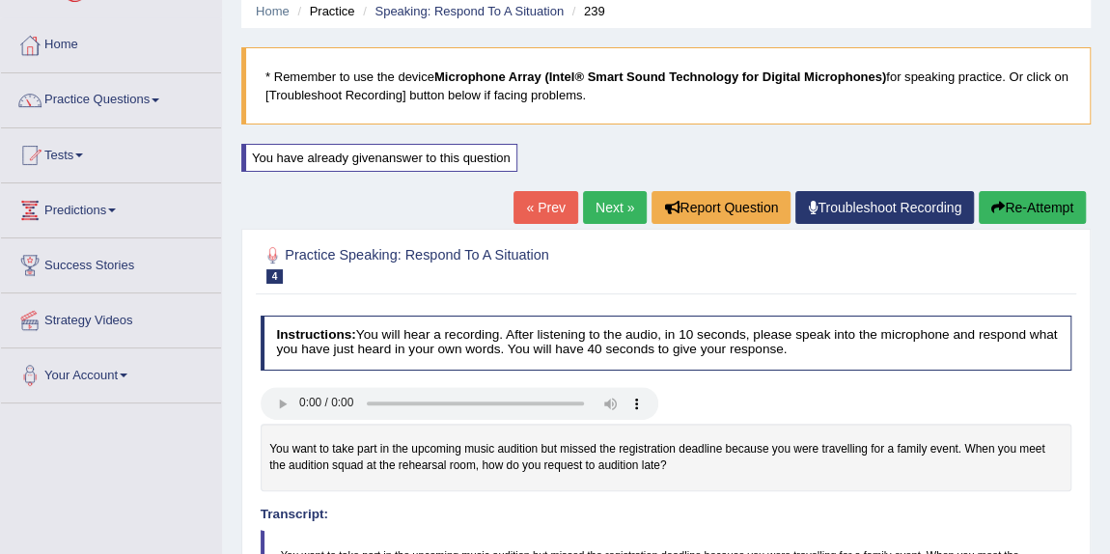
scroll to position [0, 0]
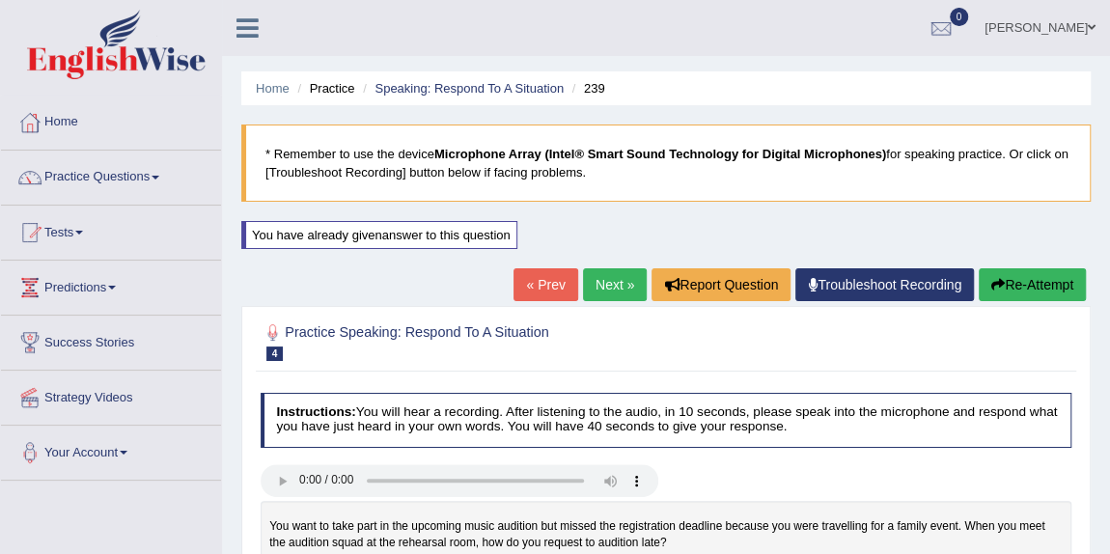
click at [614, 276] on link "Next »" at bounding box center [615, 284] width 64 height 33
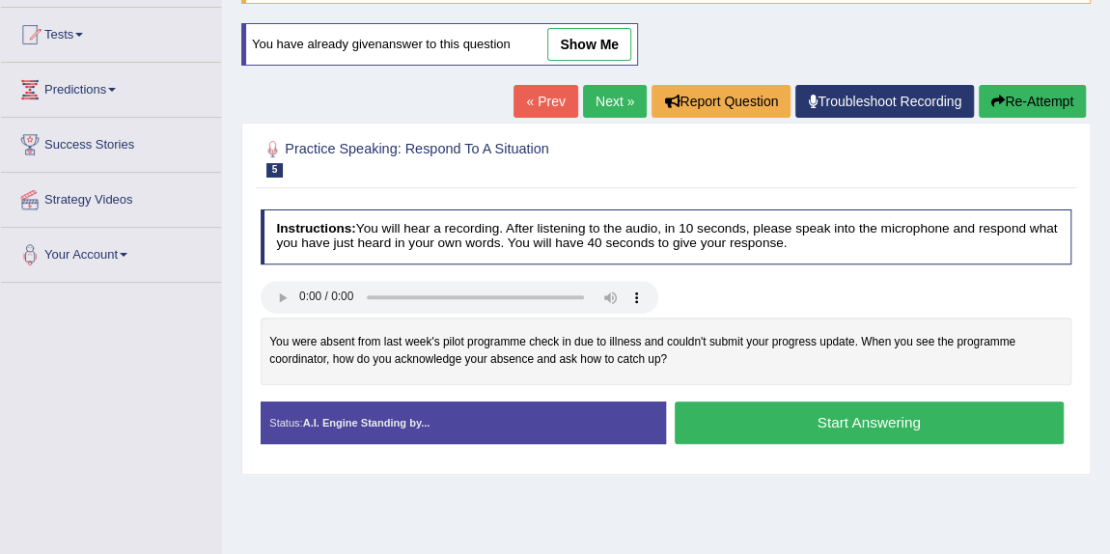
scroll to position [87, 0]
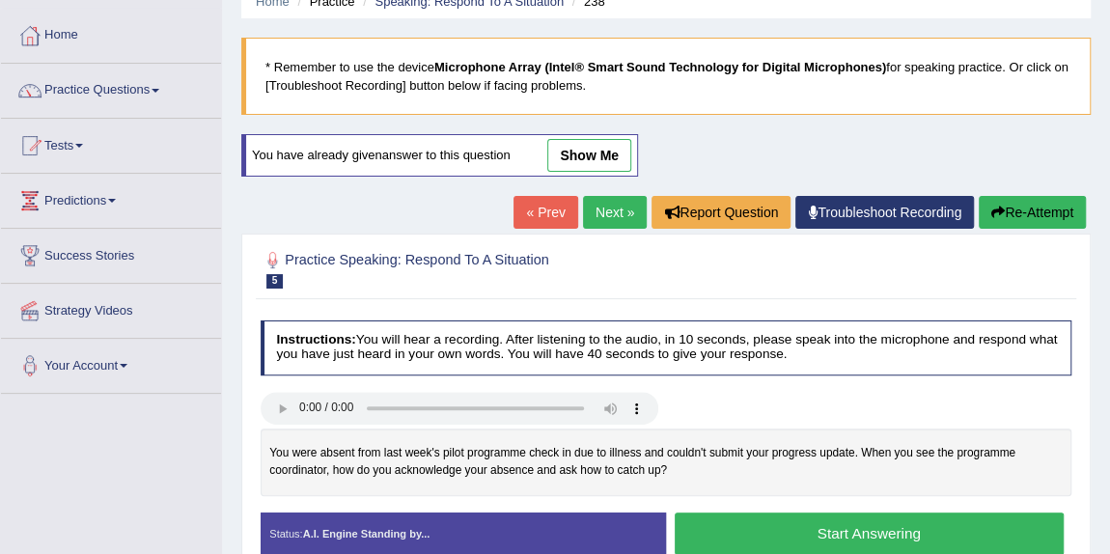
click at [591, 152] on link "show me" at bounding box center [589, 155] width 84 height 33
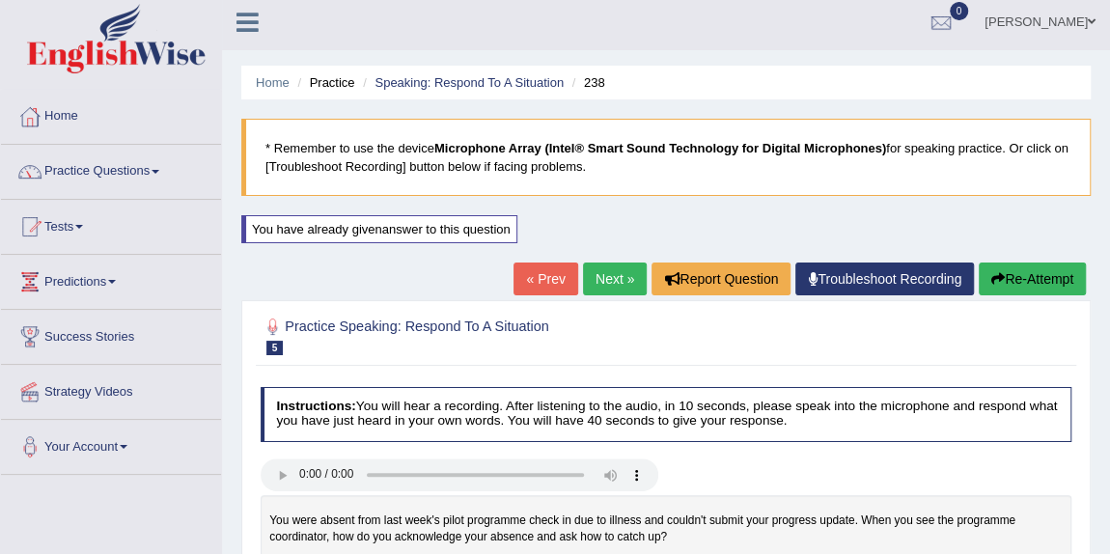
scroll to position [0, 0]
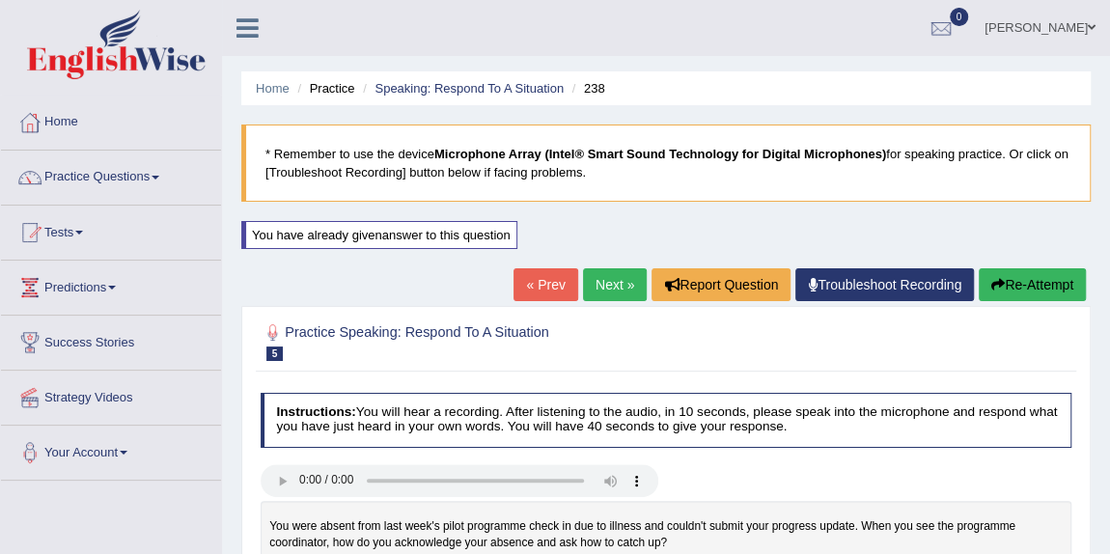
click at [598, 289] on link "Next »" at bounding box center [615, 284] width 64 height 33
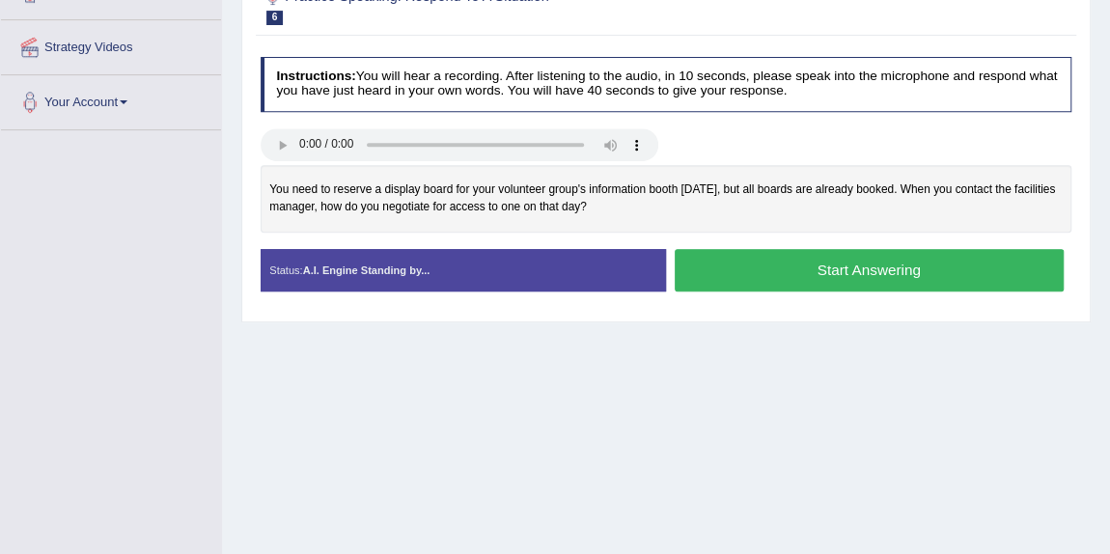
scroll to position [87, 0]
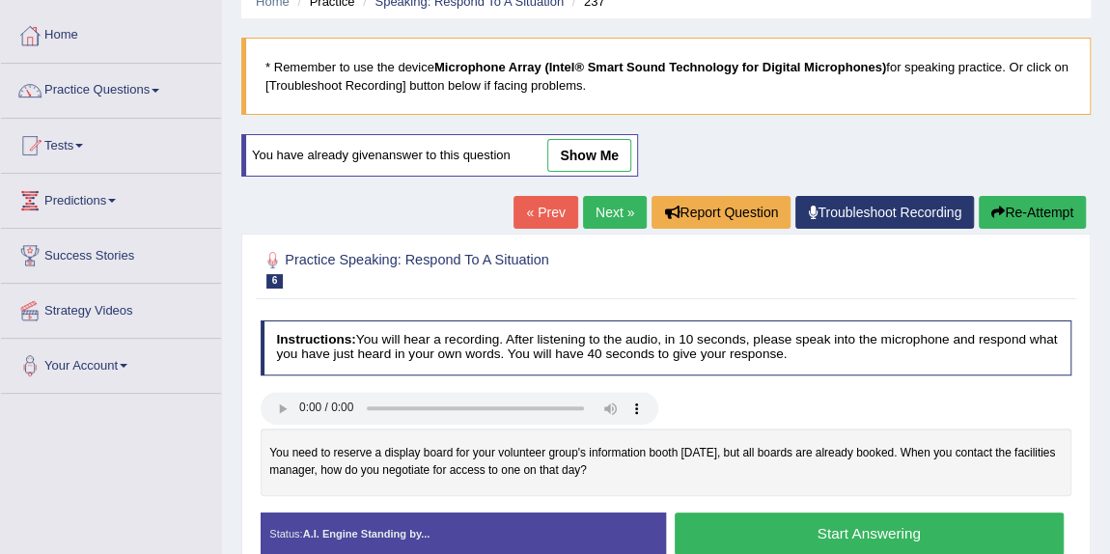
click at [599, 149] on link "show me" at bounding box center [589, 155] width 84 height 33
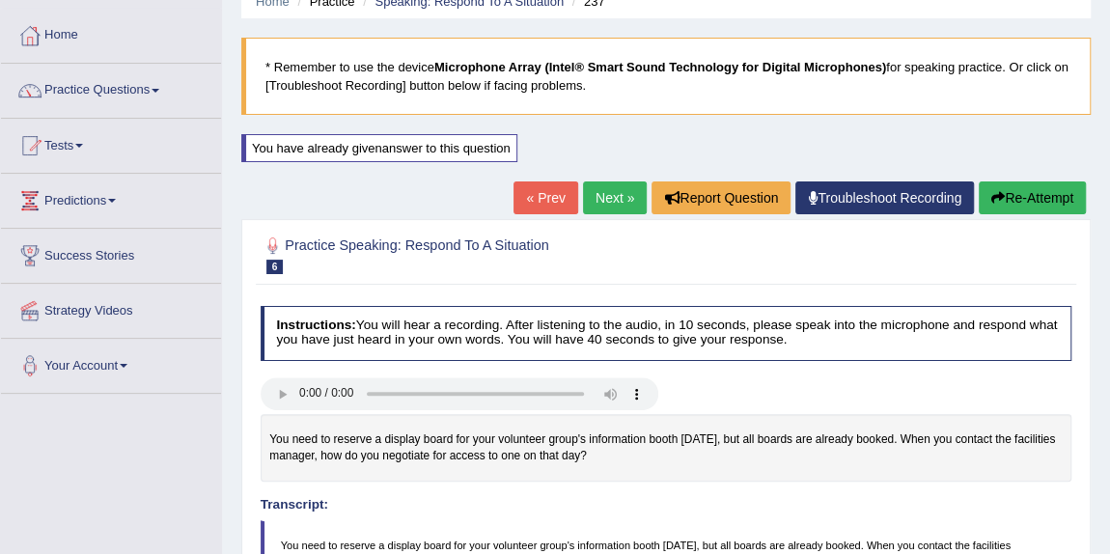
click at [601, 196] on link "Next »" at bounding box center [615, 198] width 64 height 33
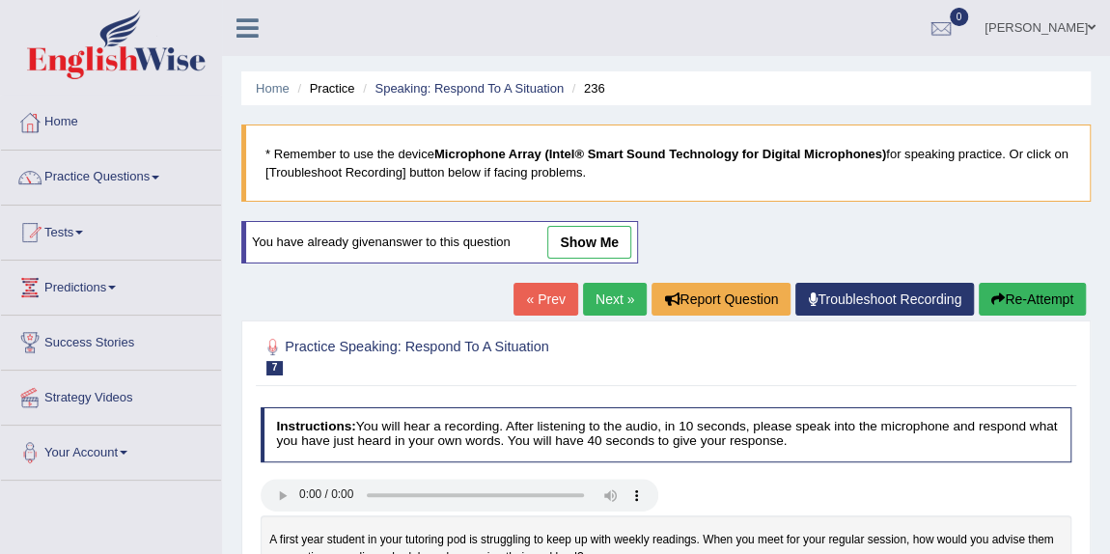
click at [607, 238] on link "show me" at bounding box center [589, 242] width 84 height 33
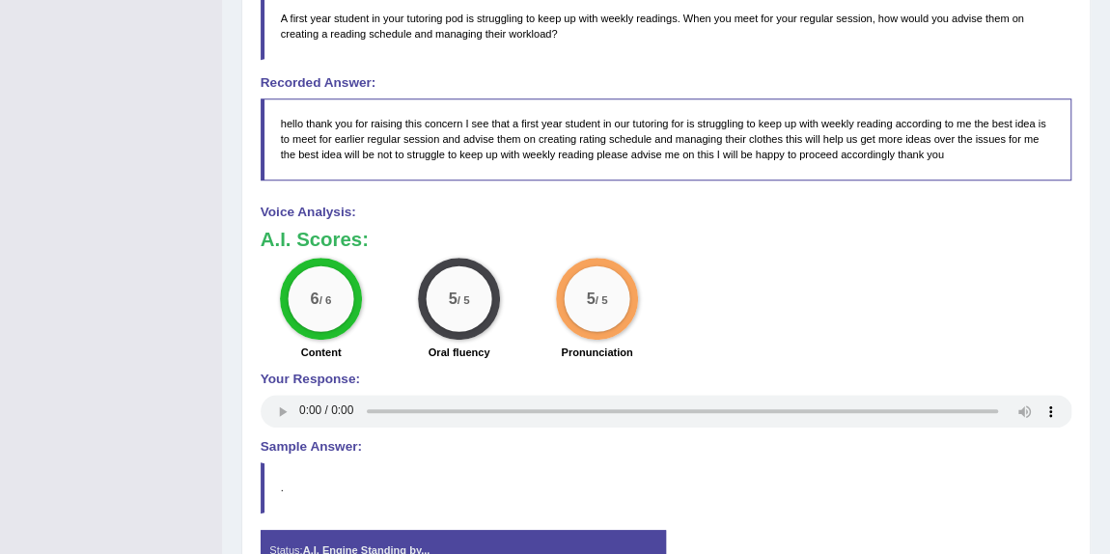
scroll to position [526, 0]
